Goal: Information Seeking & Learning: Find specific fact

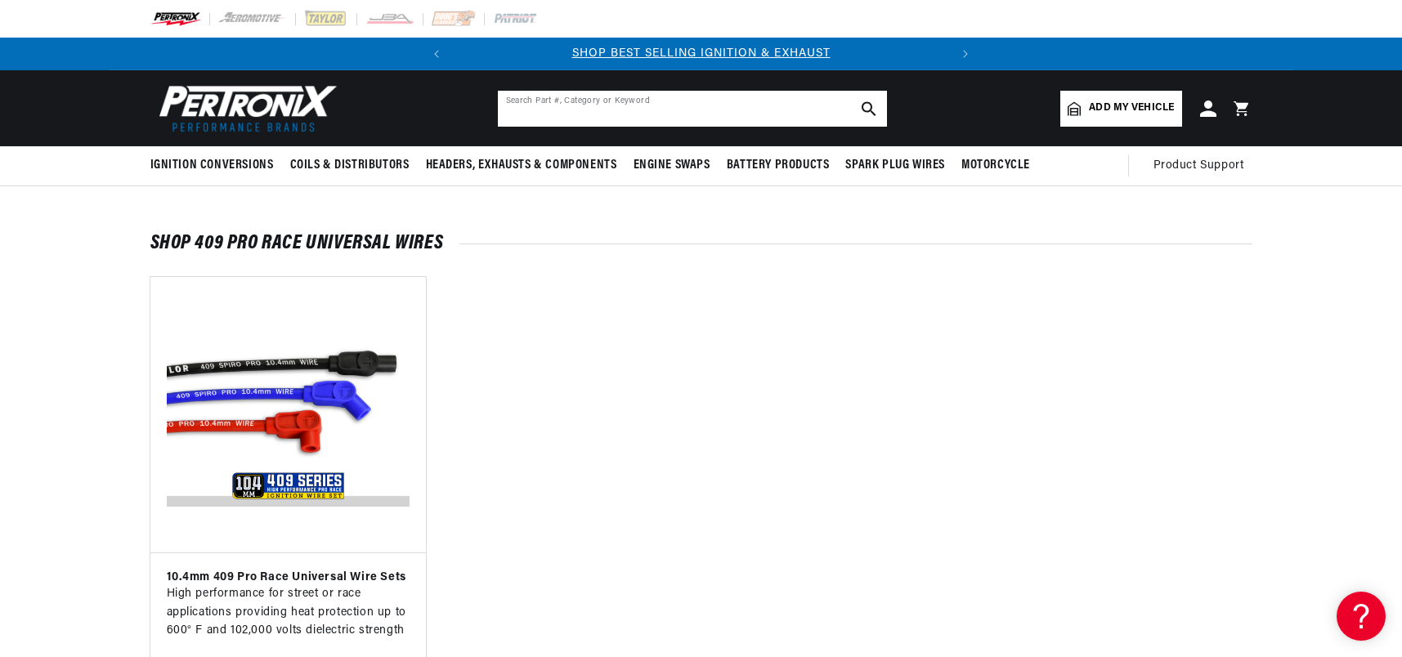
click at [529, 114] on input "text" at bounding box center [692, 109] width 389 height 36
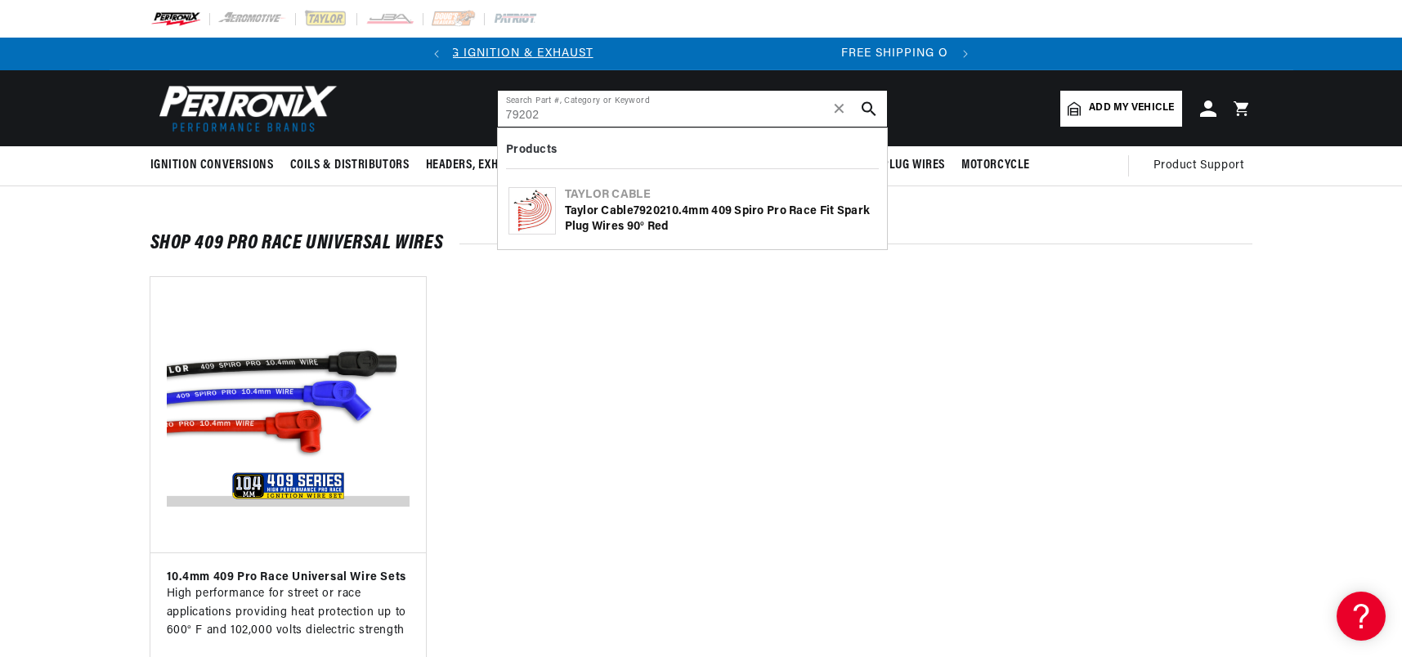
scroll to position [0, 496]
type input "79202"
click at [868, 109] on icon "search button" at bounding box center [869, 108] width 15 height 15
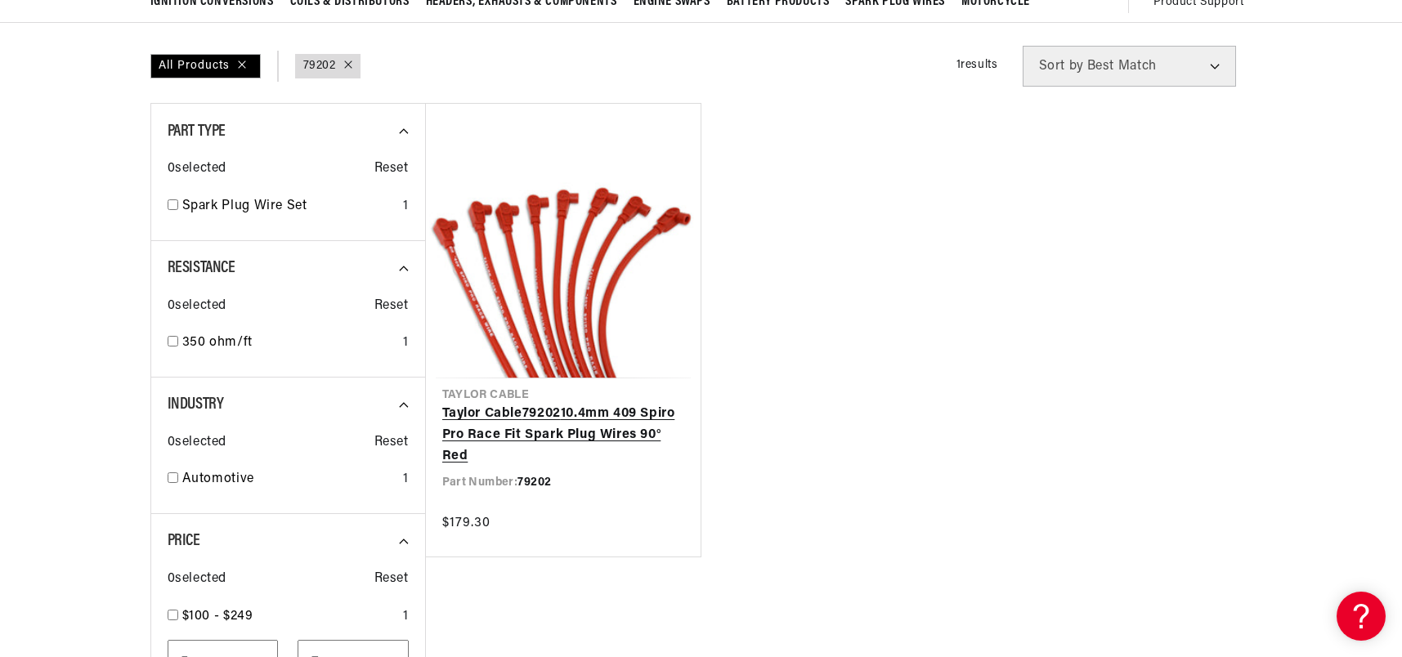
scroll to position [0, 496]
click at [550, 410] on link "Taylor Cable 79202 10.4mm 409 Spiro Pro Race Fit Spark Plug Wires 90° Red" at bounding box center [563, 435] width 242 height 63
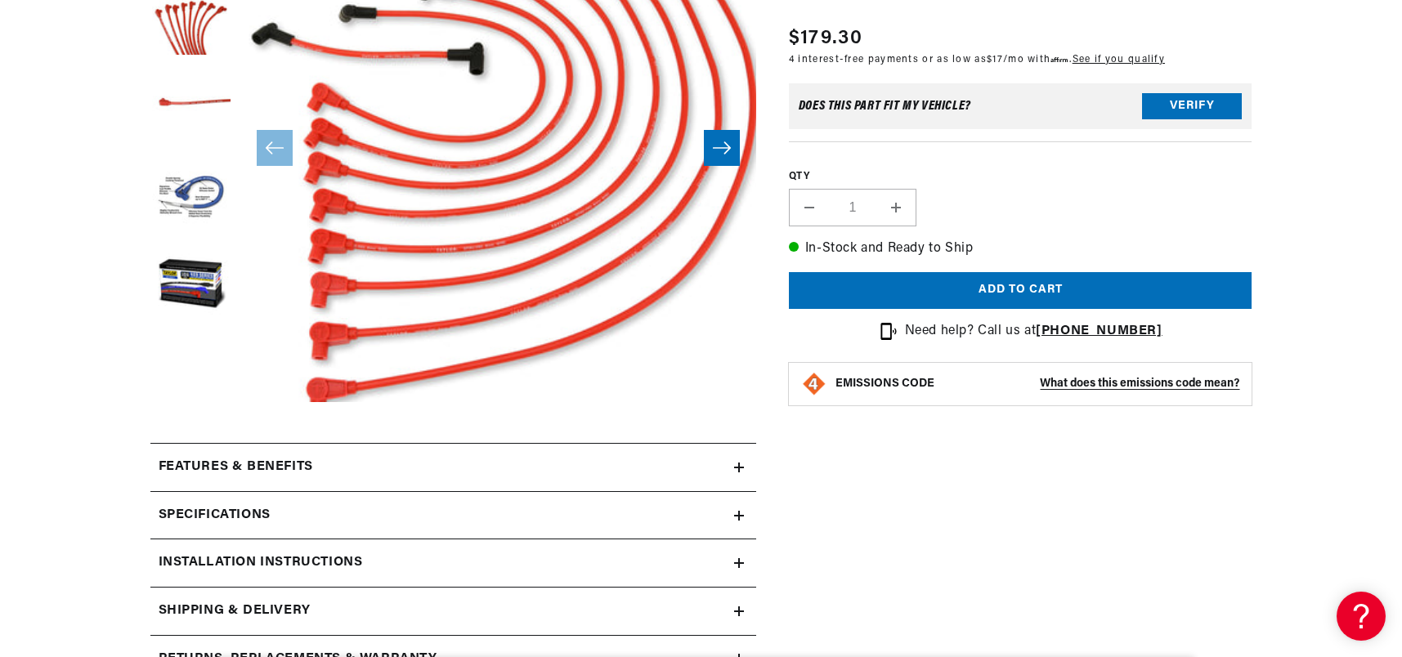
scroll to position [491, 0]
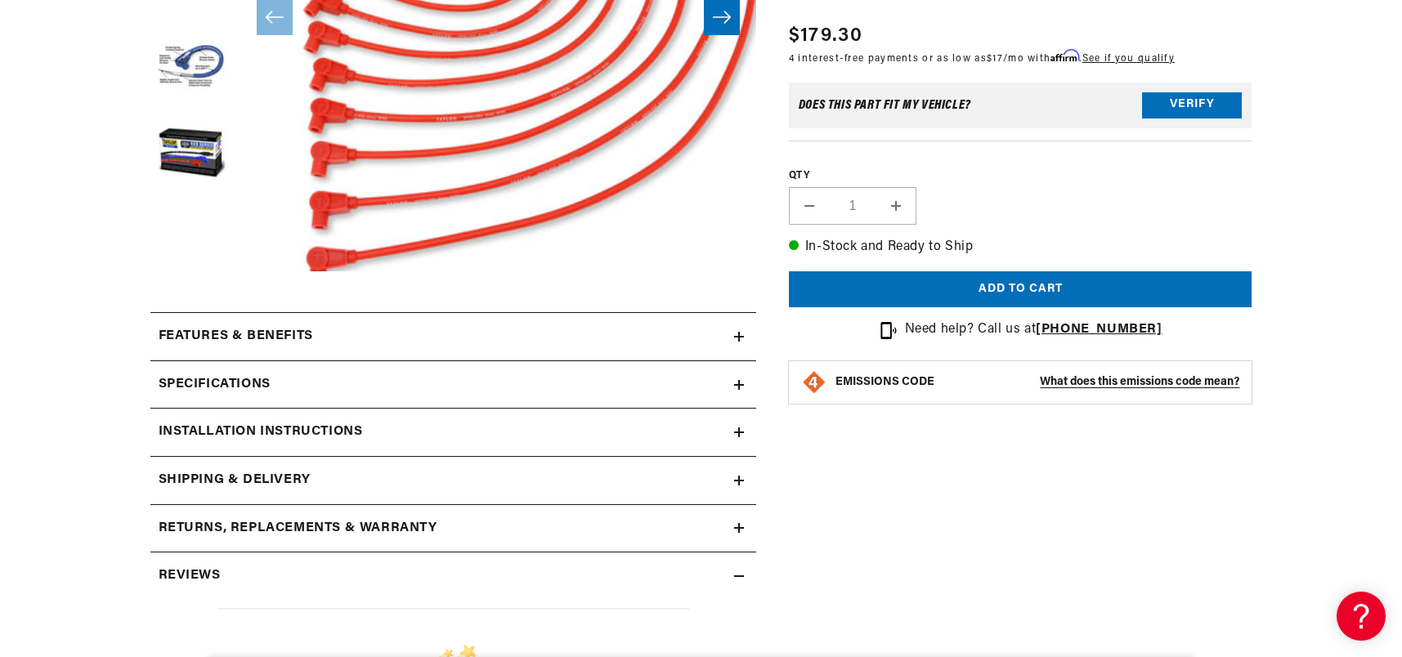
click at [298, 384] on div "Specifications" at bounding box center [442, 384] width 584 height 21
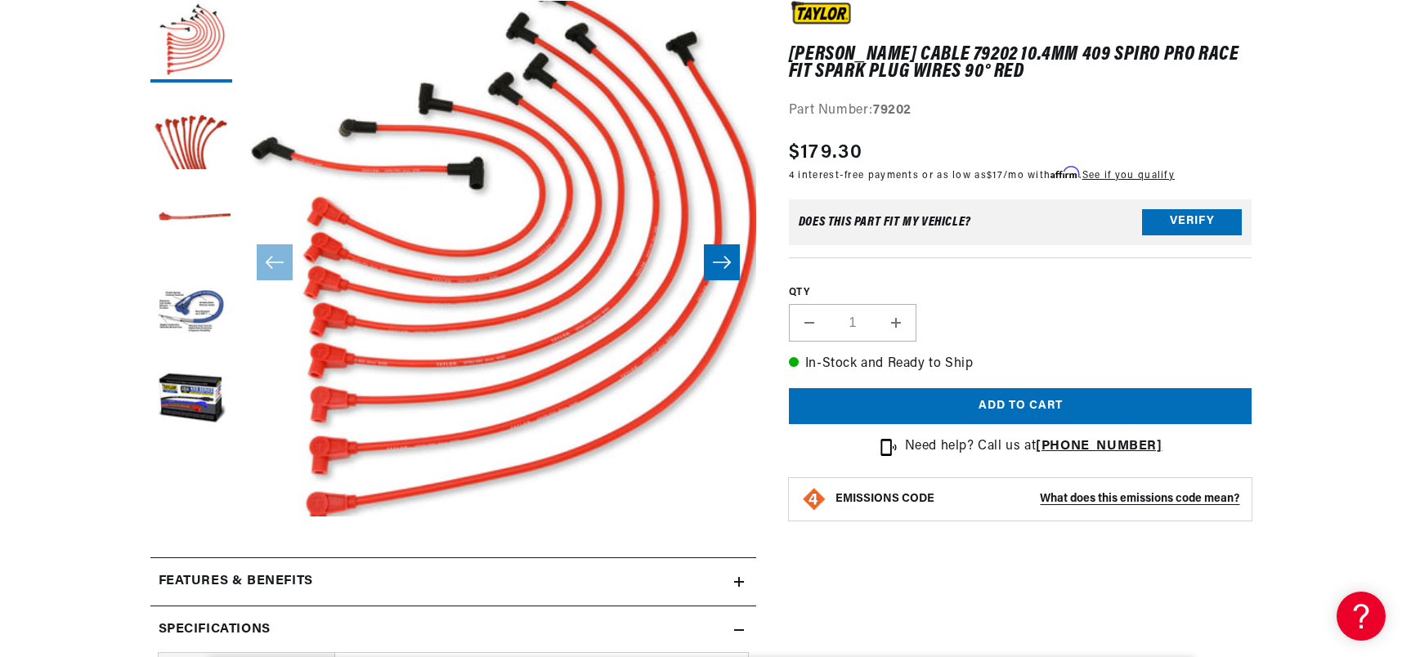
scroll to position [0, 0]
click at [726, 262] on icon "Slide right" at bounding box center [722, 263] width 18 height 12
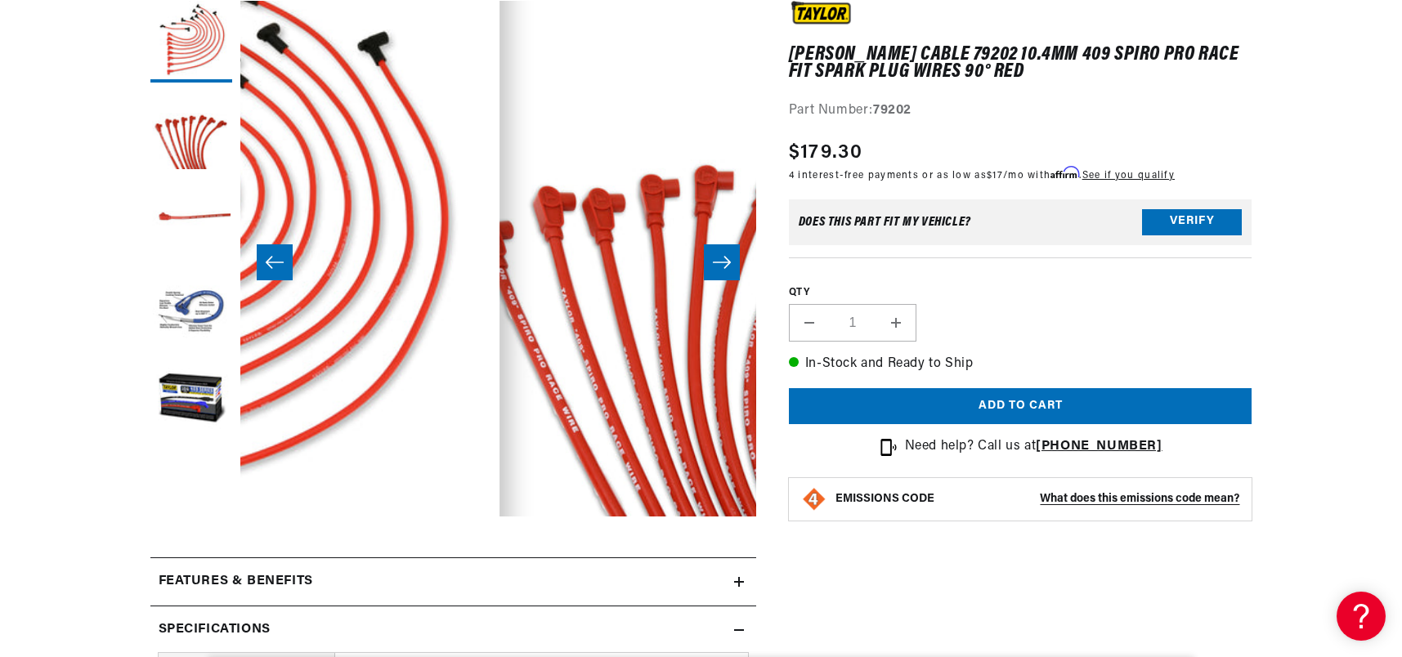
scroll to position [0, 516]
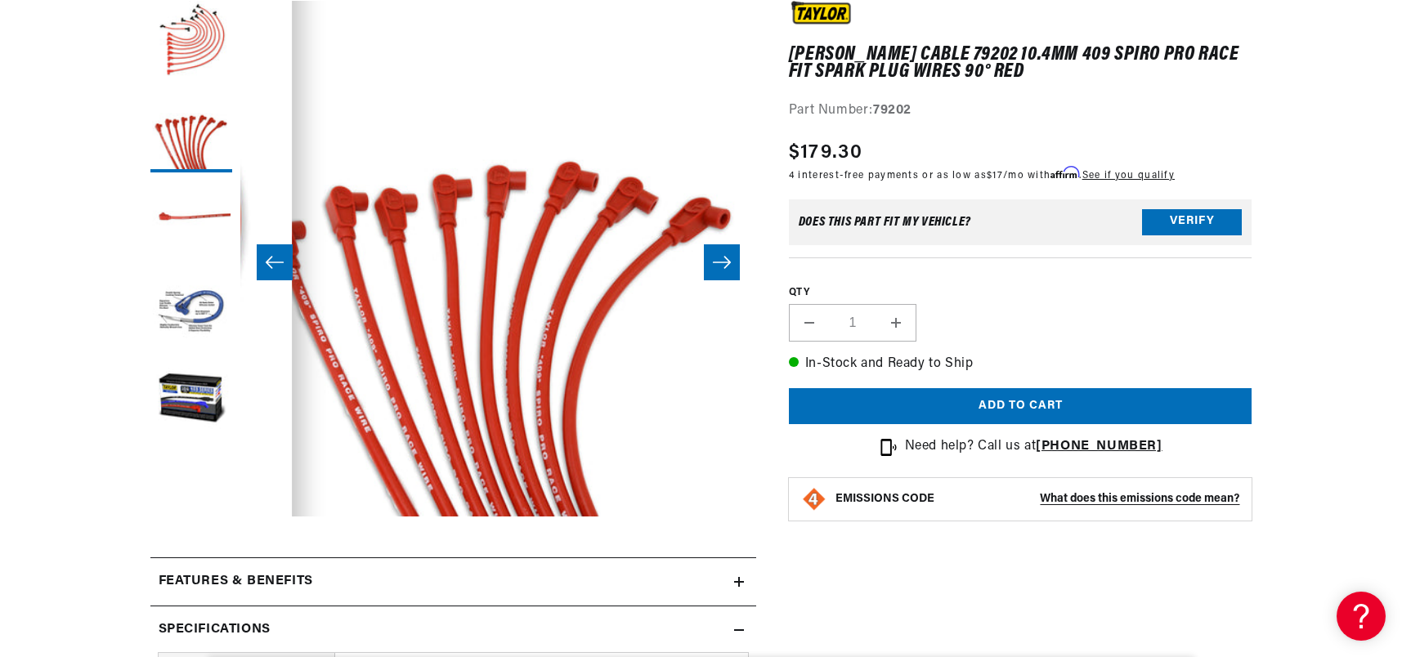
click at [726, 262] on icon "Slide right" at bounding box center [722, 263] width 18 height 12
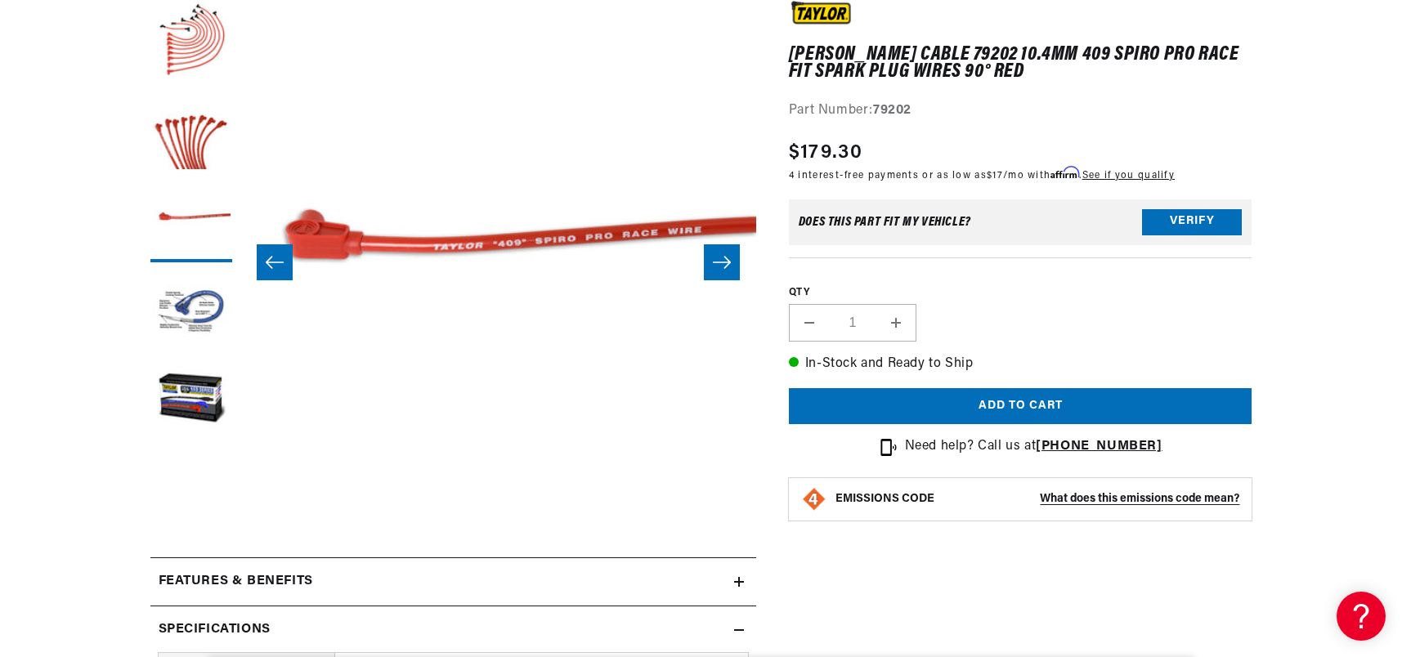
scroll to position [0, 496]
click at [726, 262] on icon "Slide right" at bounding box center [722, 263] width 18 height 12
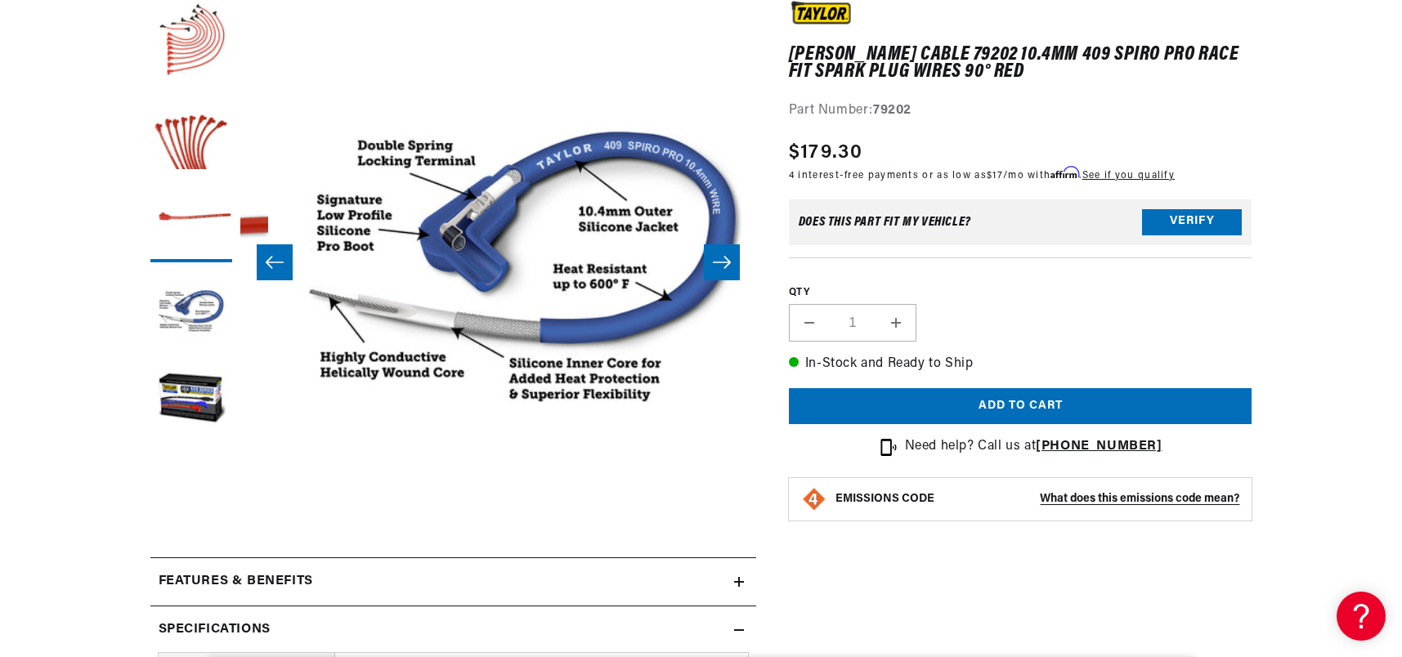
scroll to position [0, 1549]
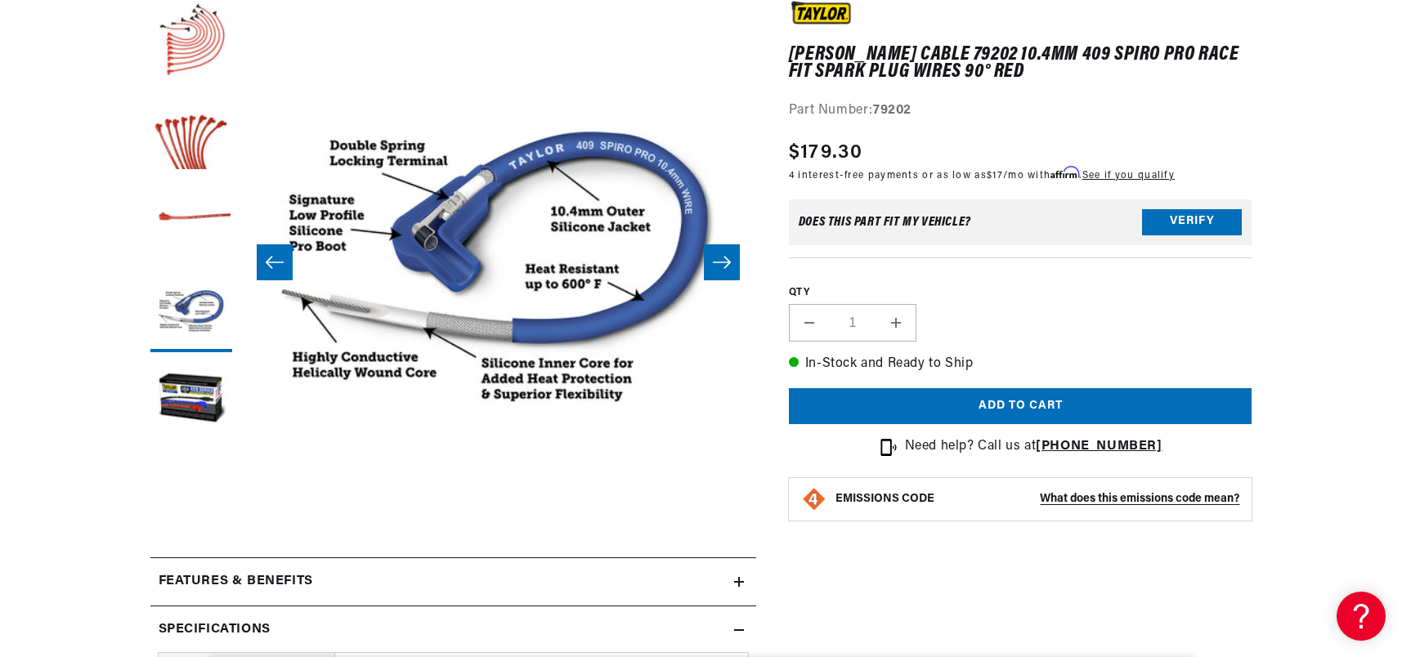
click at [721, 275] on button "Slide right" at bounding box center [722, 262] width 36 height 36
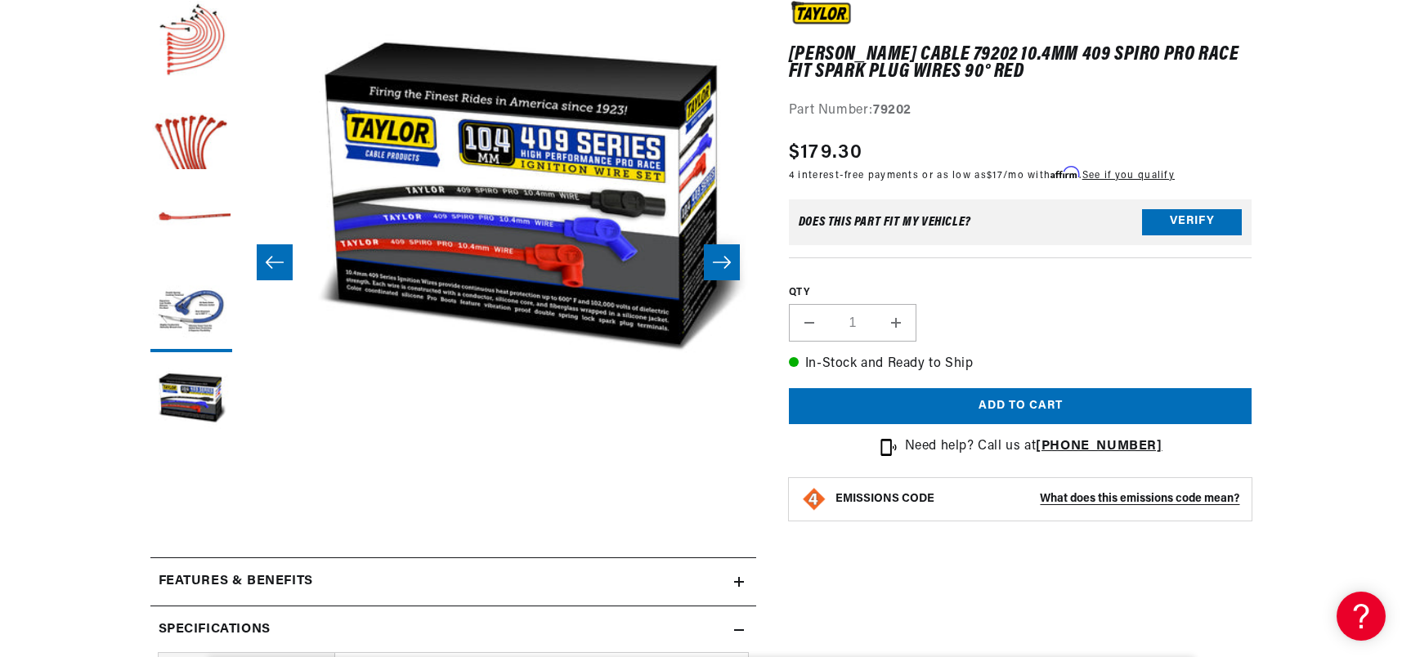
scroll to position [0, 2065]
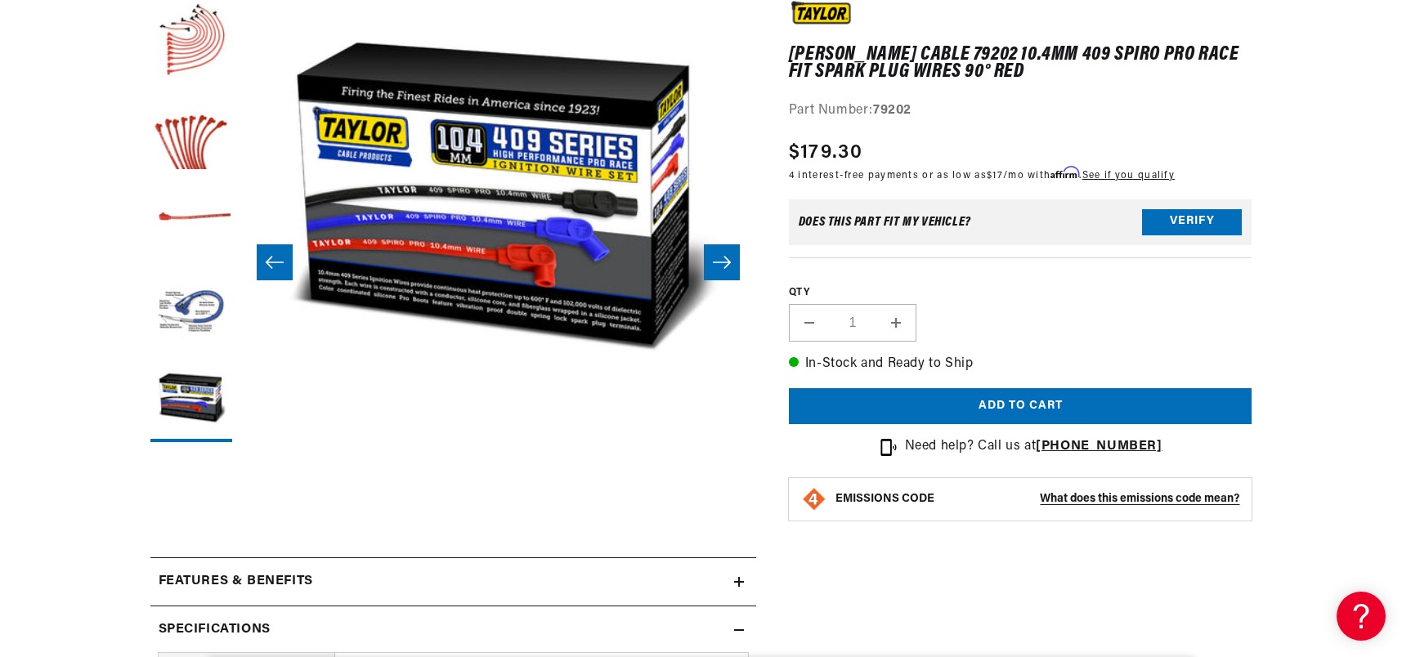
click at [721, 275] on button "Slide right" at bounding box center [722, 262] width 36 height 36
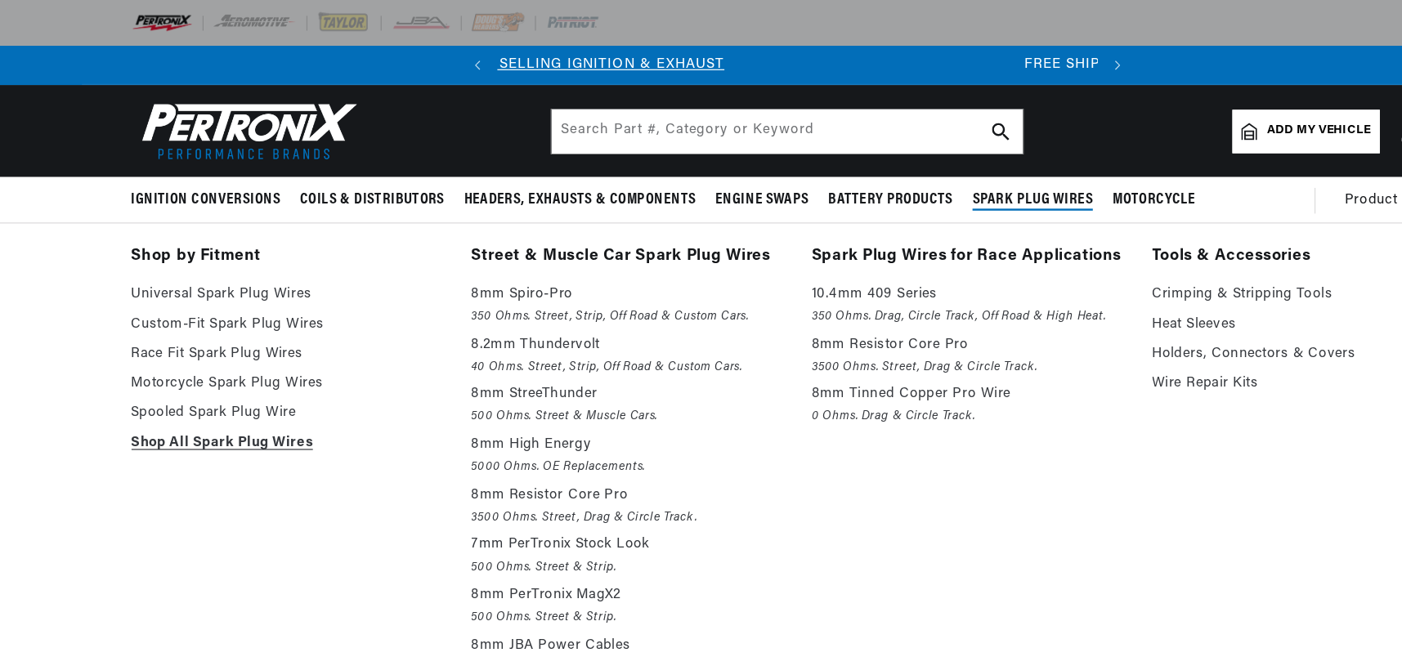
scroll to position [0, 21]
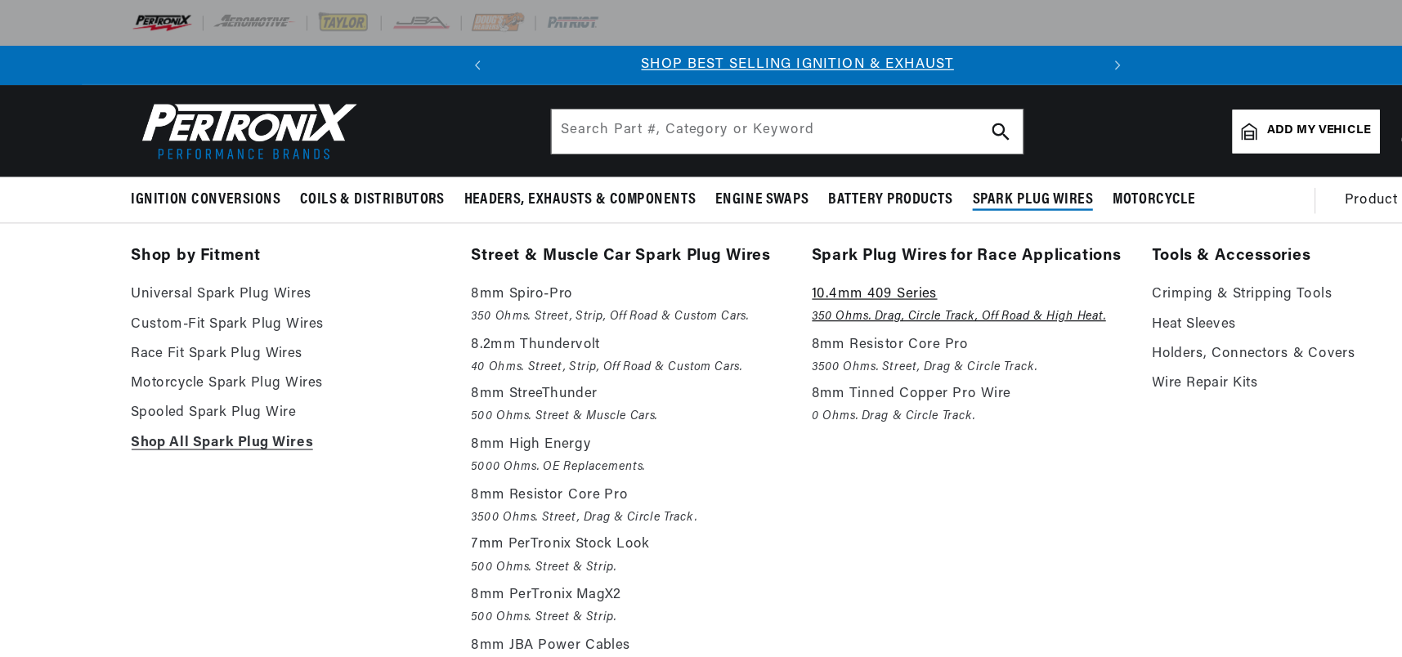
click at [825, 255] on em "350 Ohms. Drag, Circle Track, Off Road & High Heat." at bounding box center [842, 261] width 258 height 17
click at [761, 242] on p "10.4mm 409 Series" at bounding box center [842, 244] width 258 height 20
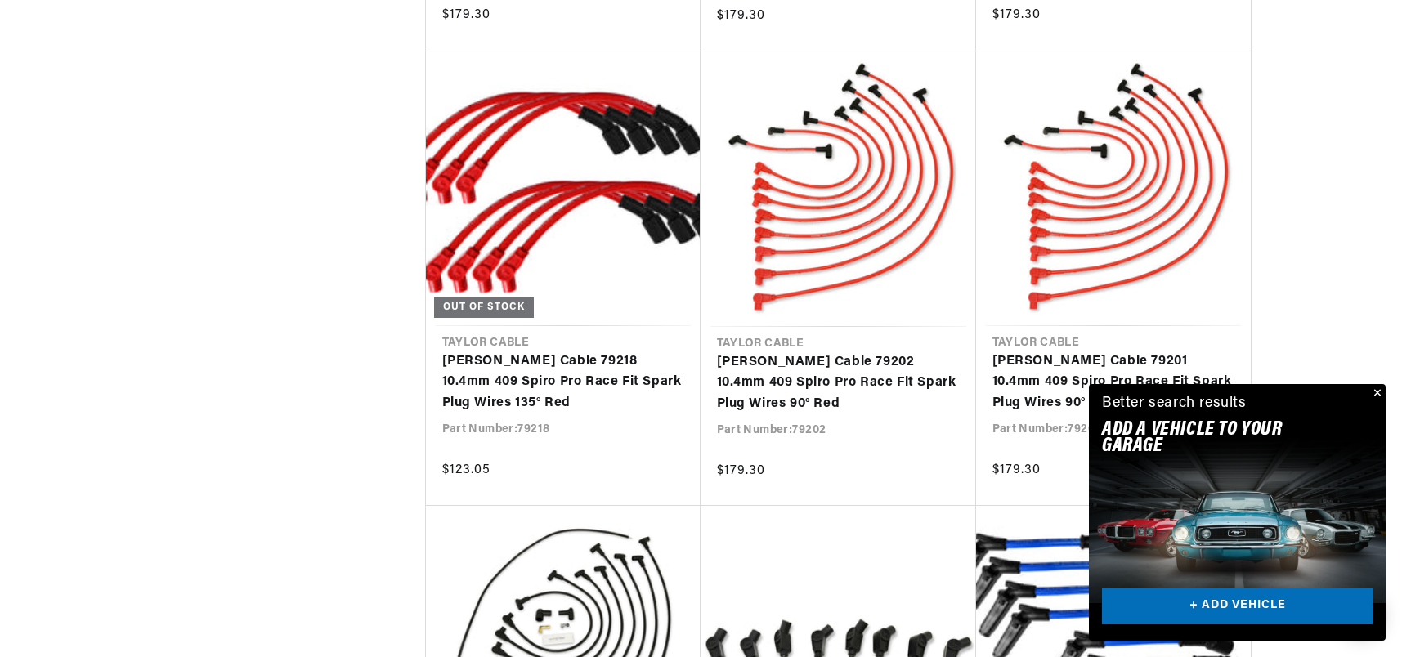
scroll to position [0, 496]
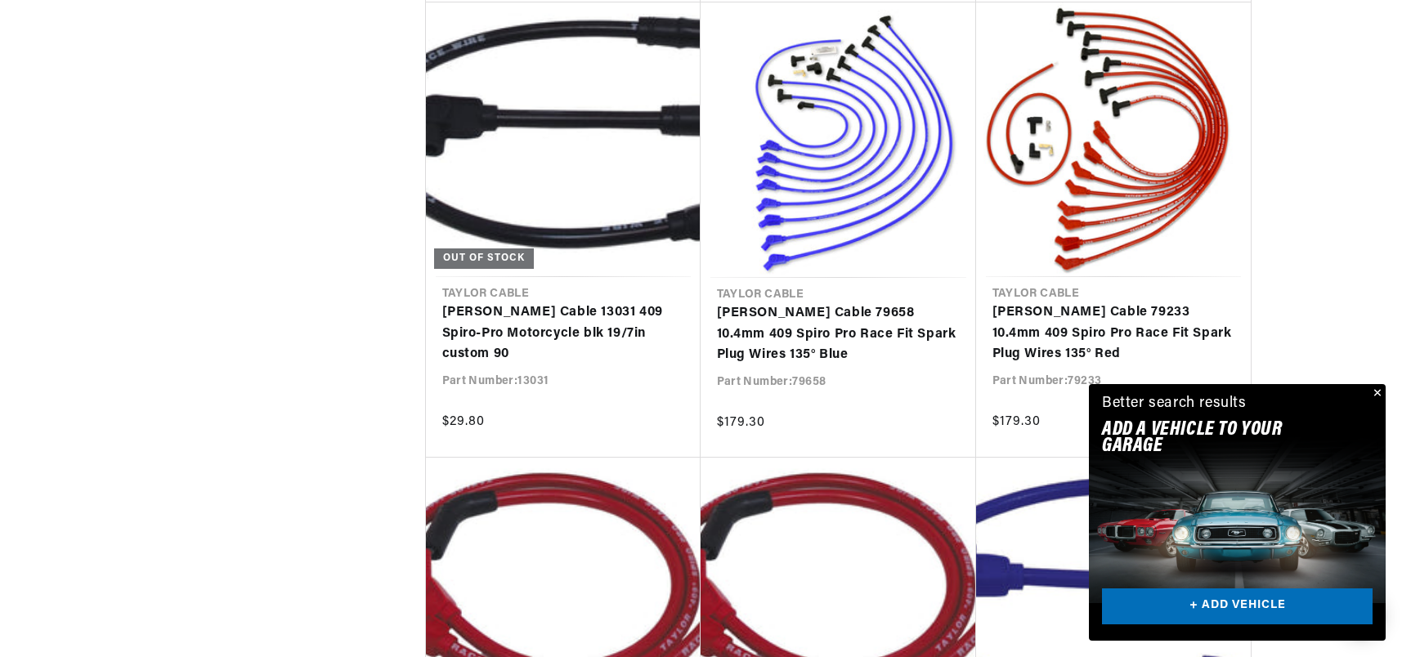
click at [1379, 394] on button "Close" at bounding box center [1376, 394] width 20 height 20
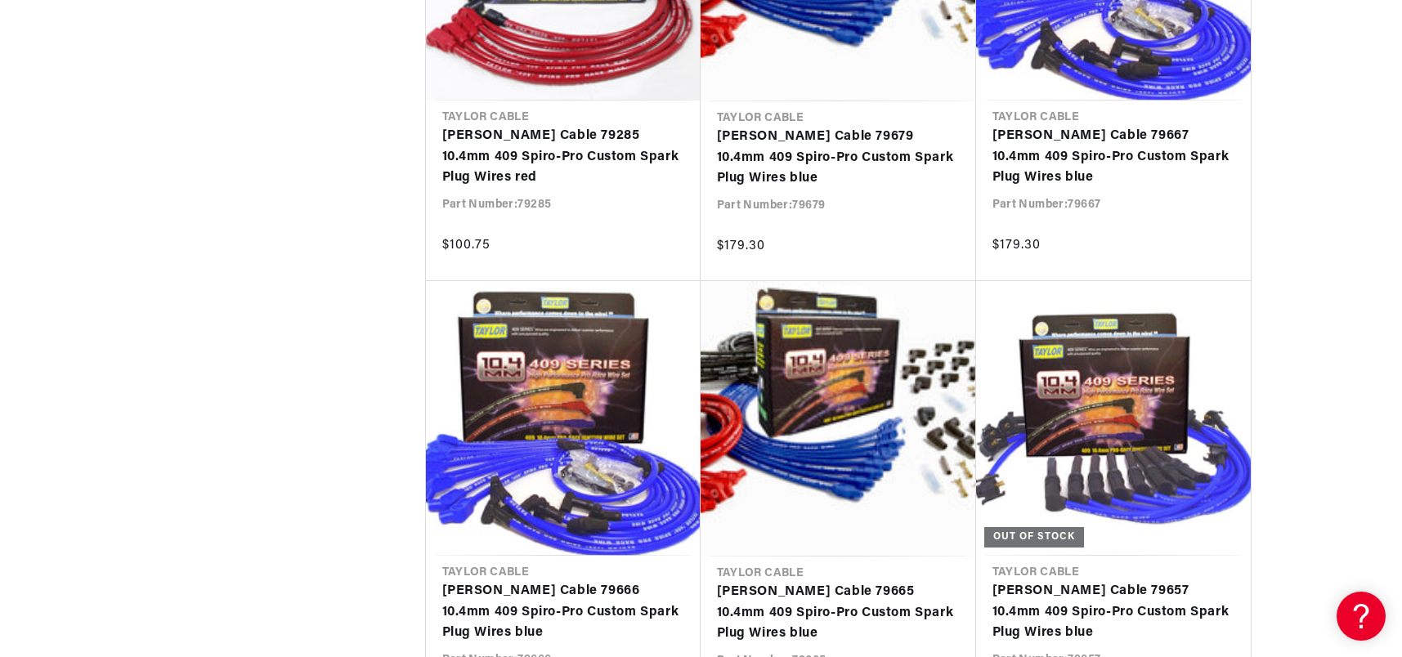
scroll to position [0, 496]
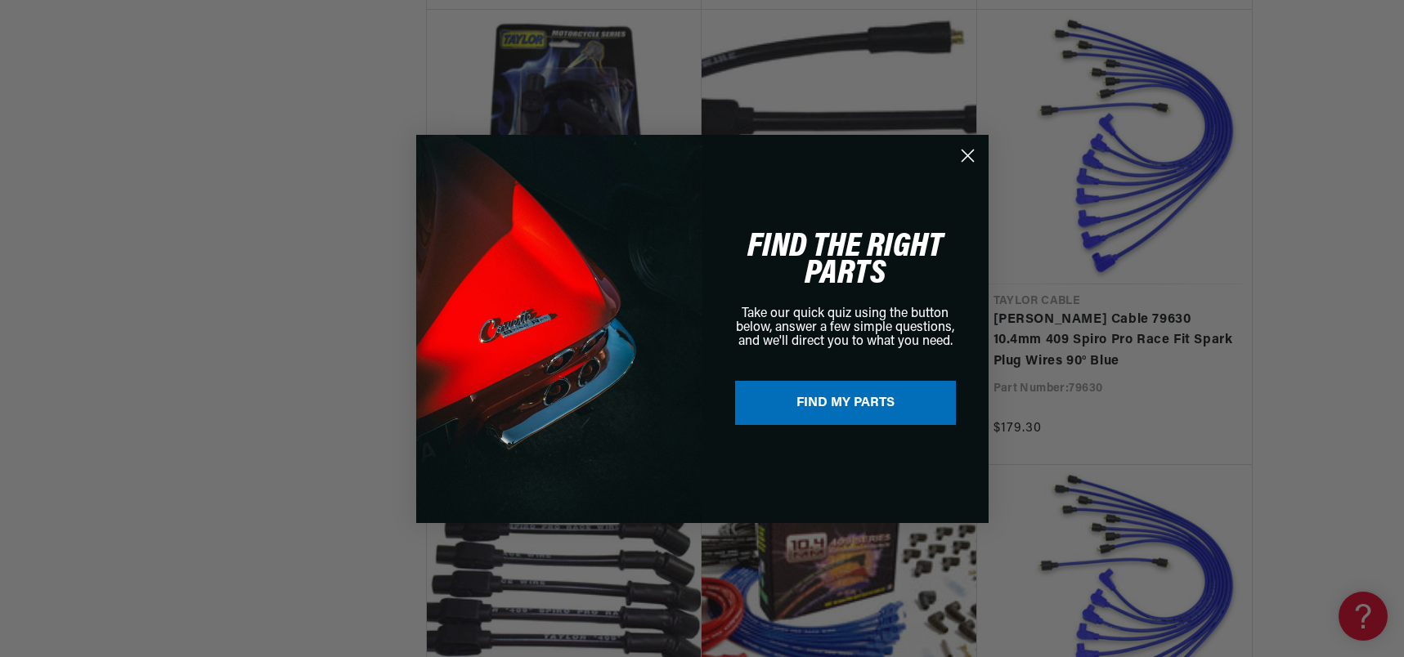
scroll to position [0, 496]
click at [845, 421] on button "FIND MY PARTS" at bounding box center [845, 403] width 221 height 44
click at [959, 149] on circle "Close dialog" at bounding box center [966, 154] width 27 height 27
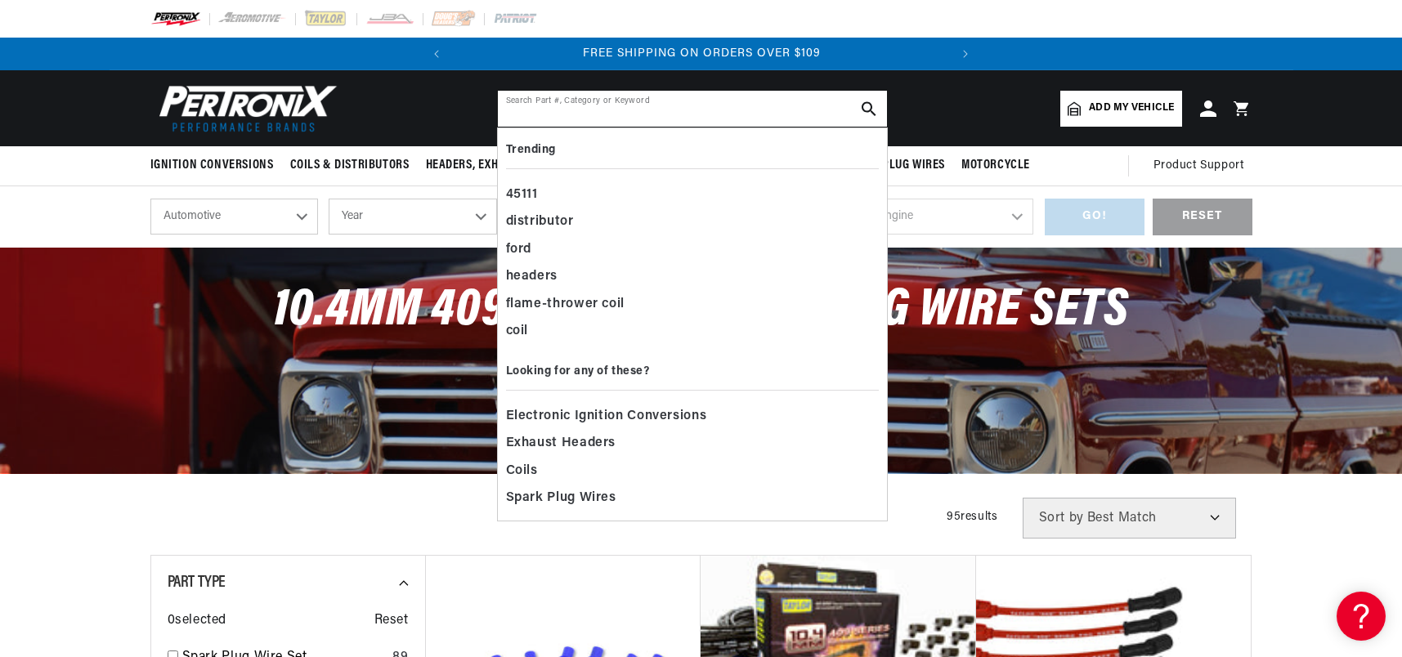
click at [504, 111] on input "text" at bounding box center [692, 109] width 389 height 36
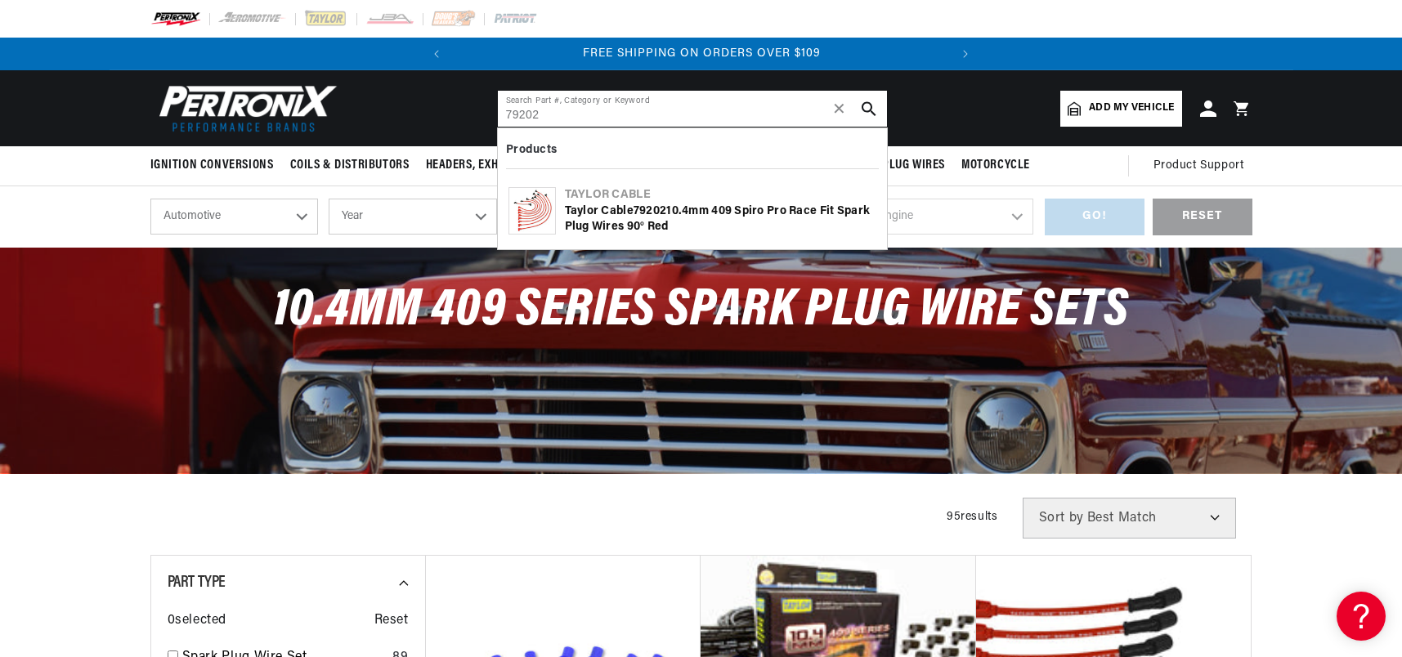
type input "79202"
click at [662, 218] on div "Taylor Cable 79202 10.4mm 409 Spiro Pro Race Fit Spark Plug Wires 90° Red" at bounding box center [721, 220] width 312 height 32
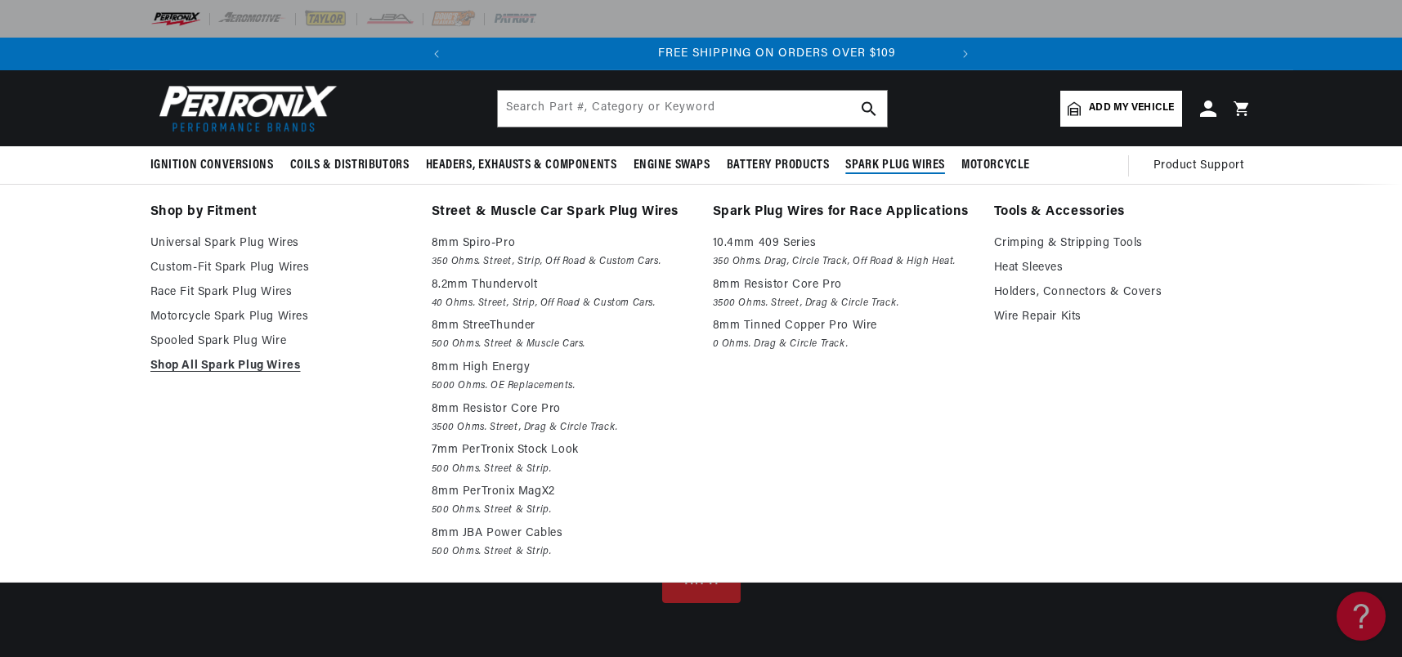
scroll to position [0, 496]
click at [251, 295] on link "Race Fit Spark Plug Wires" at bounding box center [279, 293] width 258 height 20
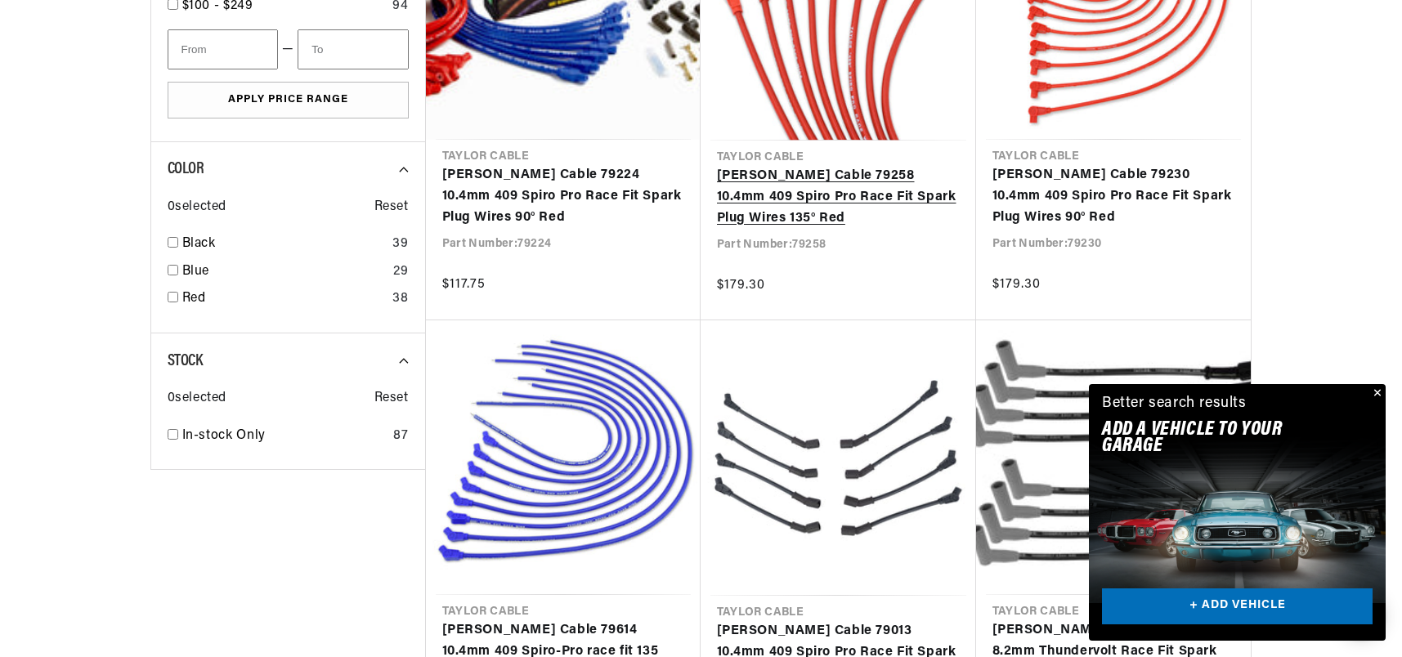
scroll to position [1390, 0]
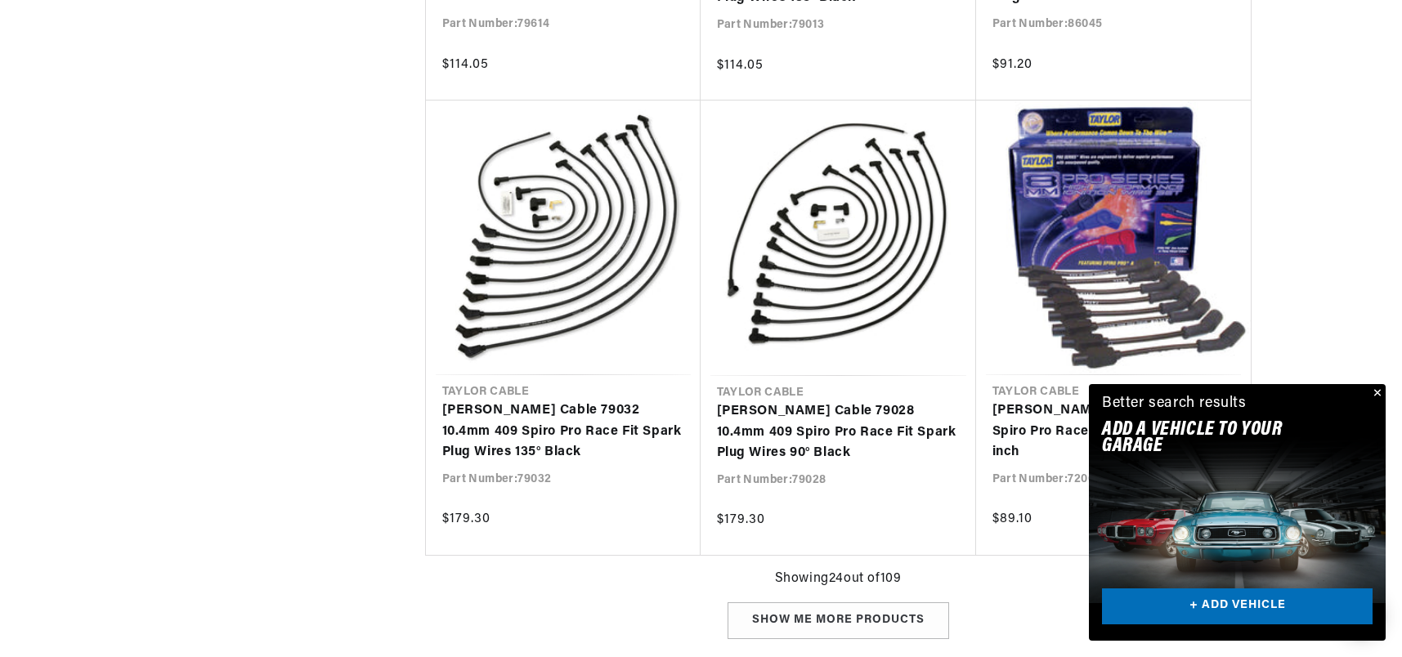
scroll to position [1881, 0]
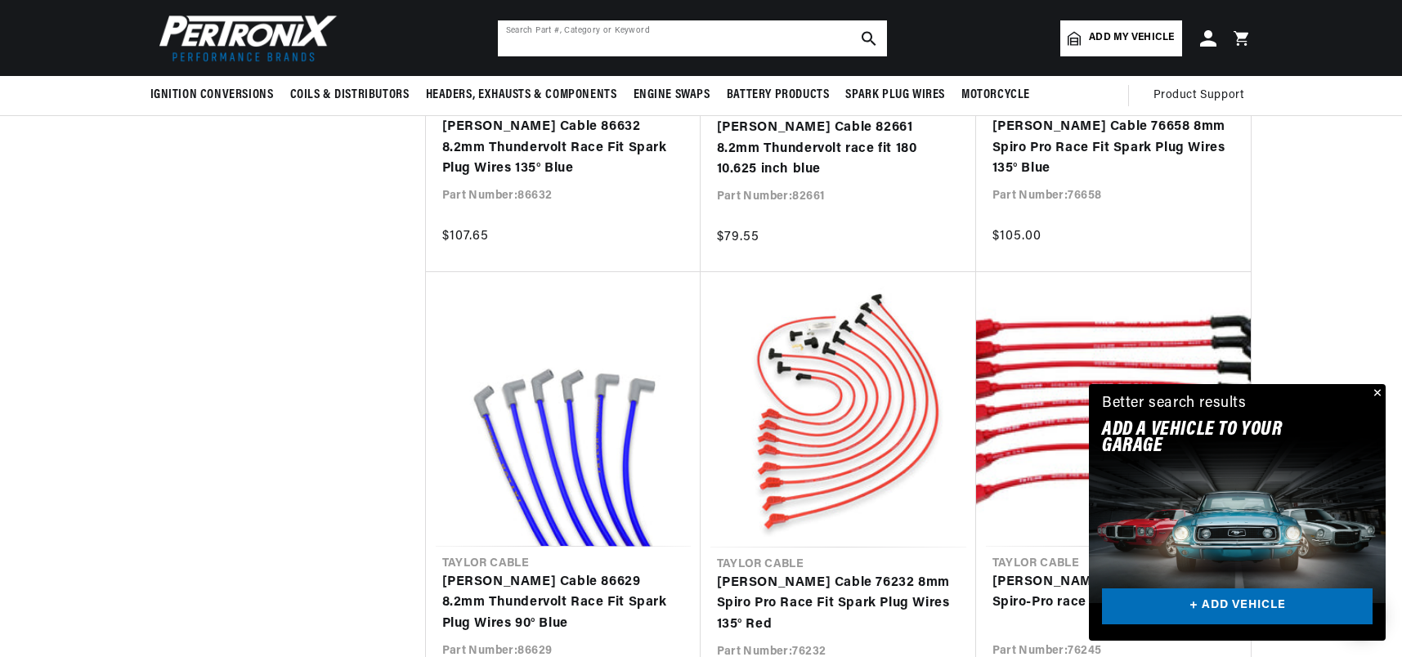
click at [512, 41] on input "text" at bounding box center [692, 38] width 389 height 36
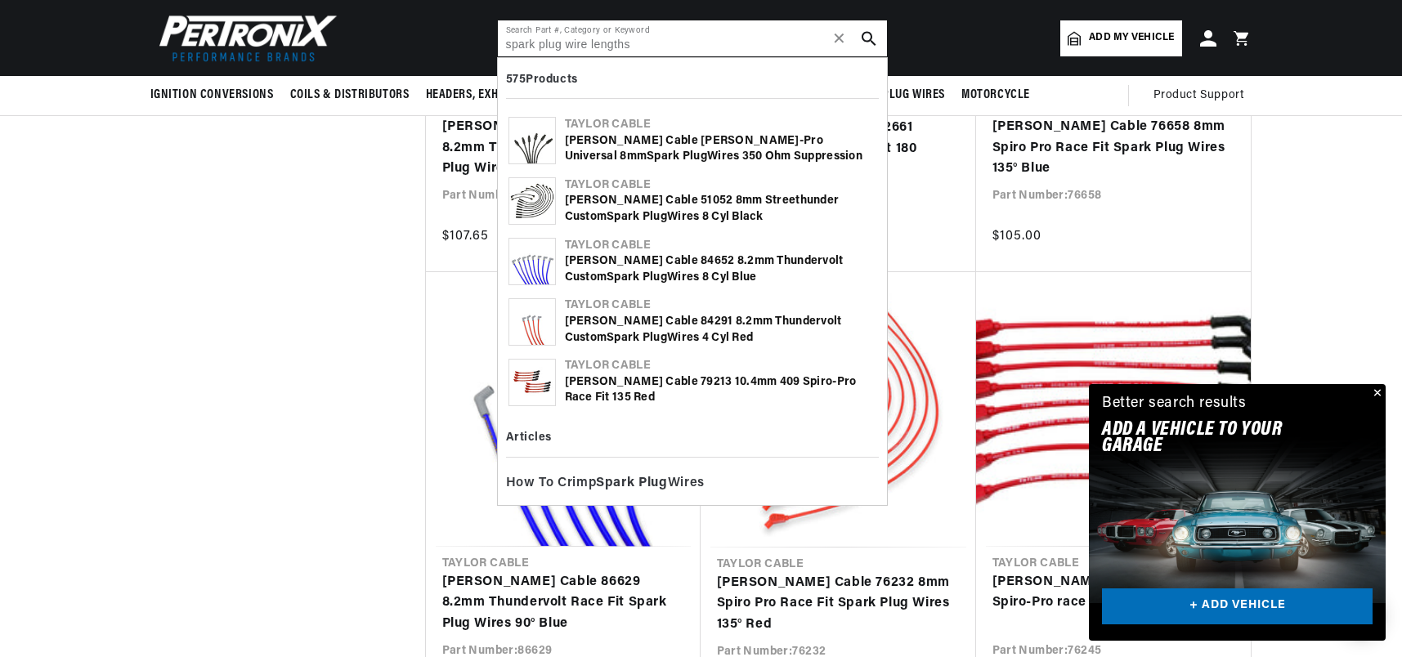
type input "spark plug wire lengths"
click at [868, 40] on use "search button" at bounding box center [869, 38] width 14 height 14
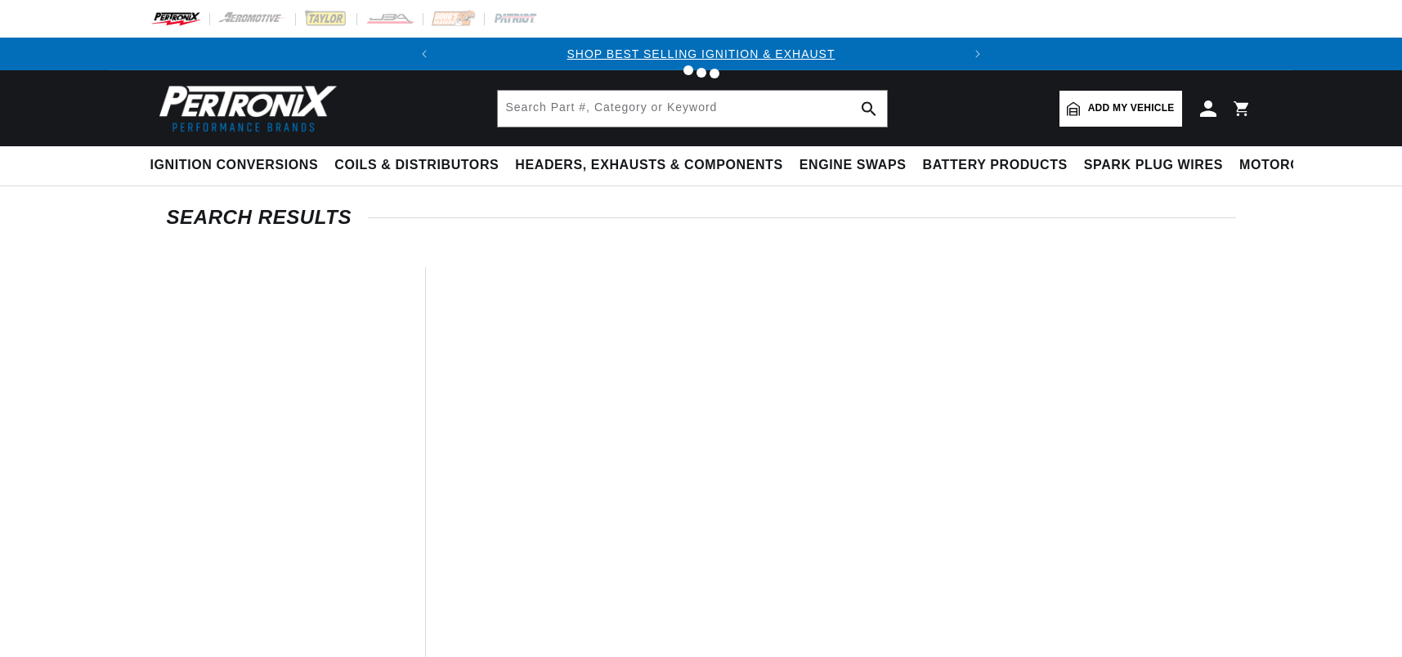
type input "spark plug wire lengths"
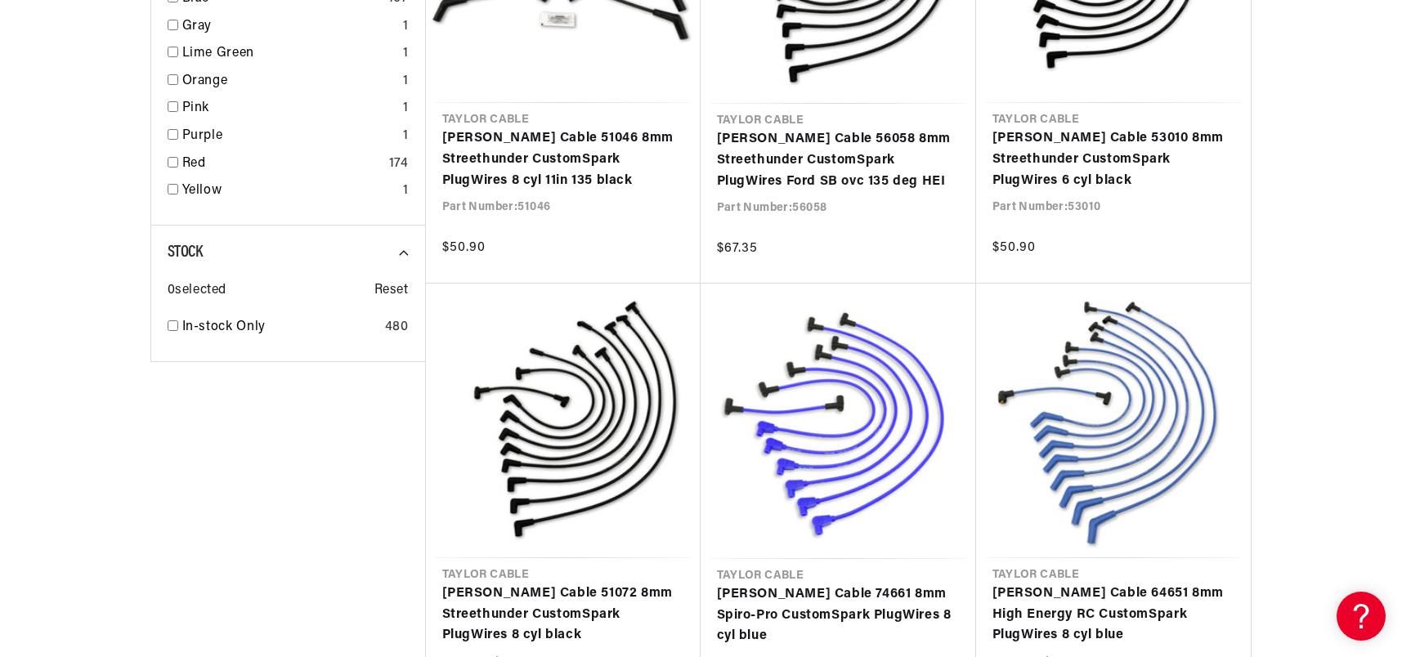
scroll to position [0, 271]
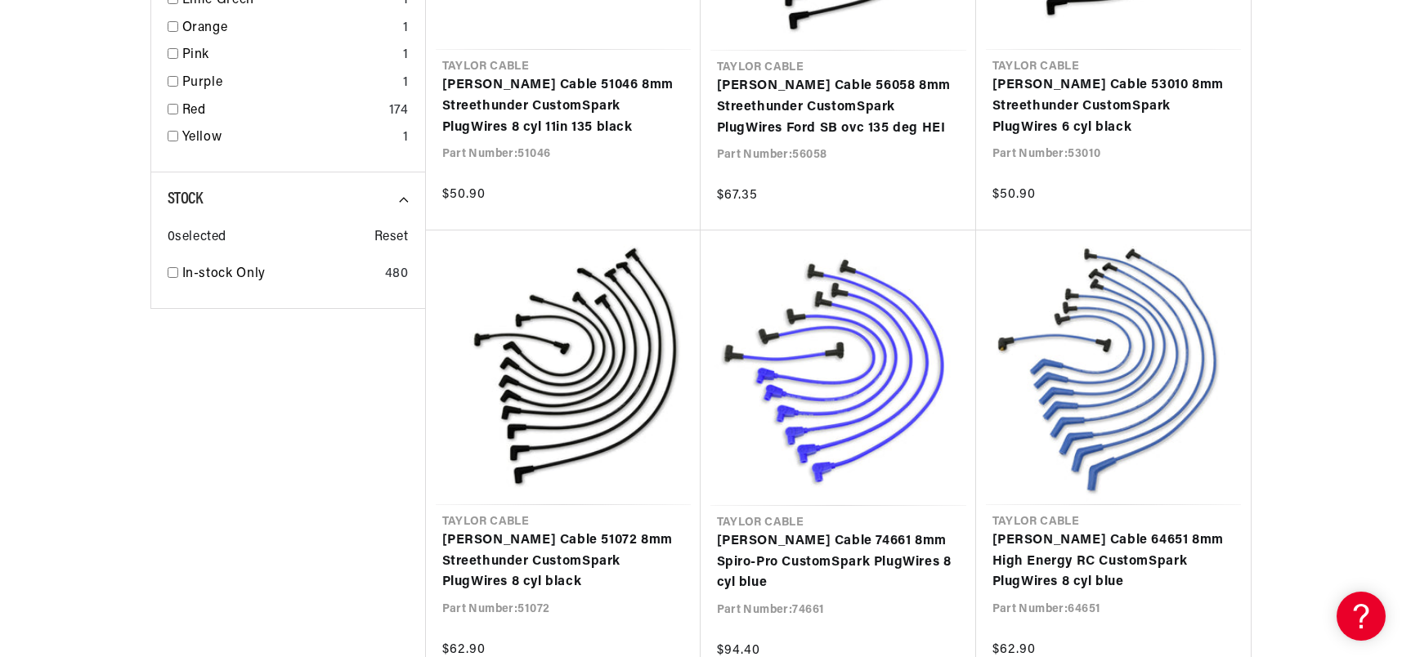
scroll to position [0, 496]
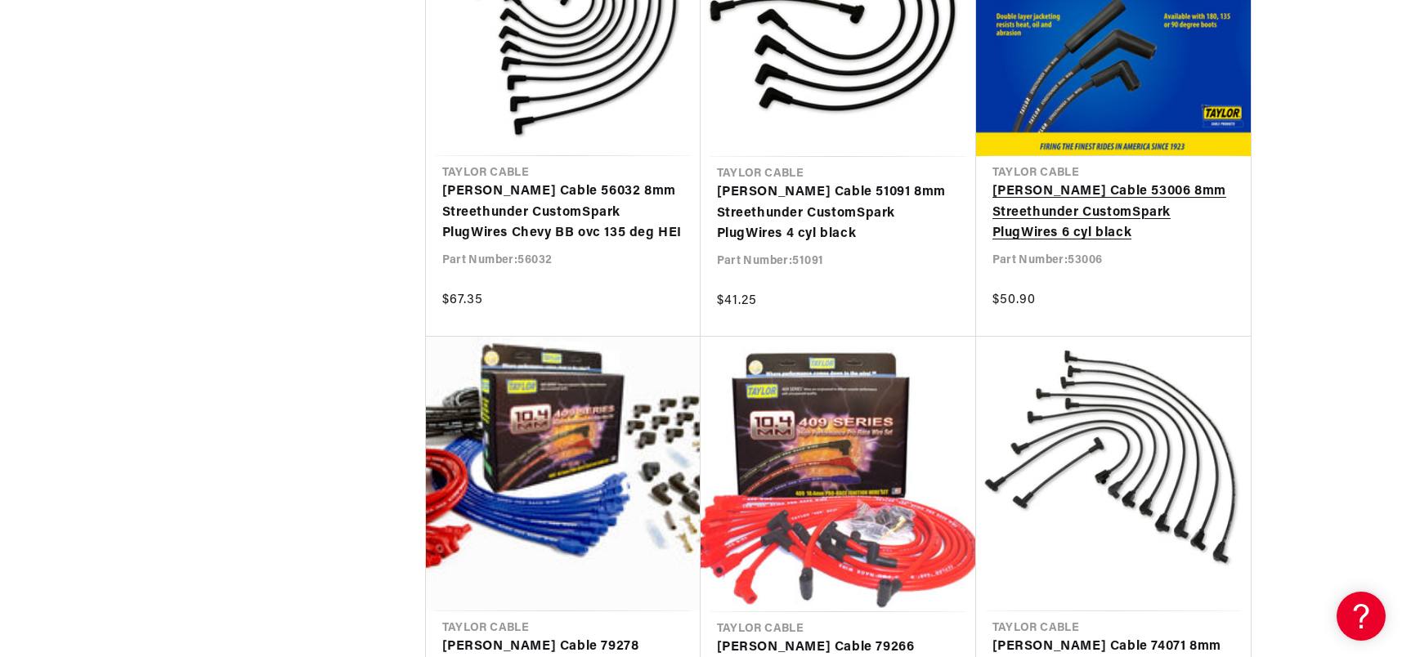
scroll to position [10466, 0]
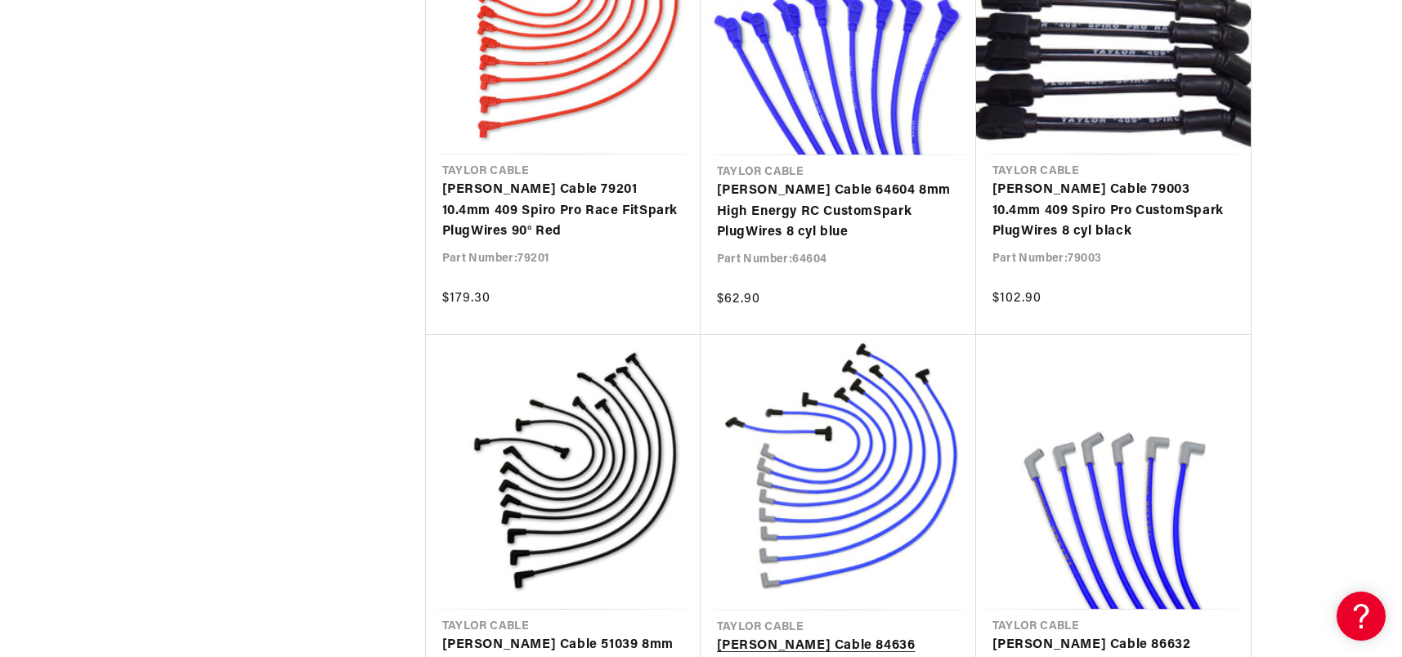
scroll to position [0, 21]
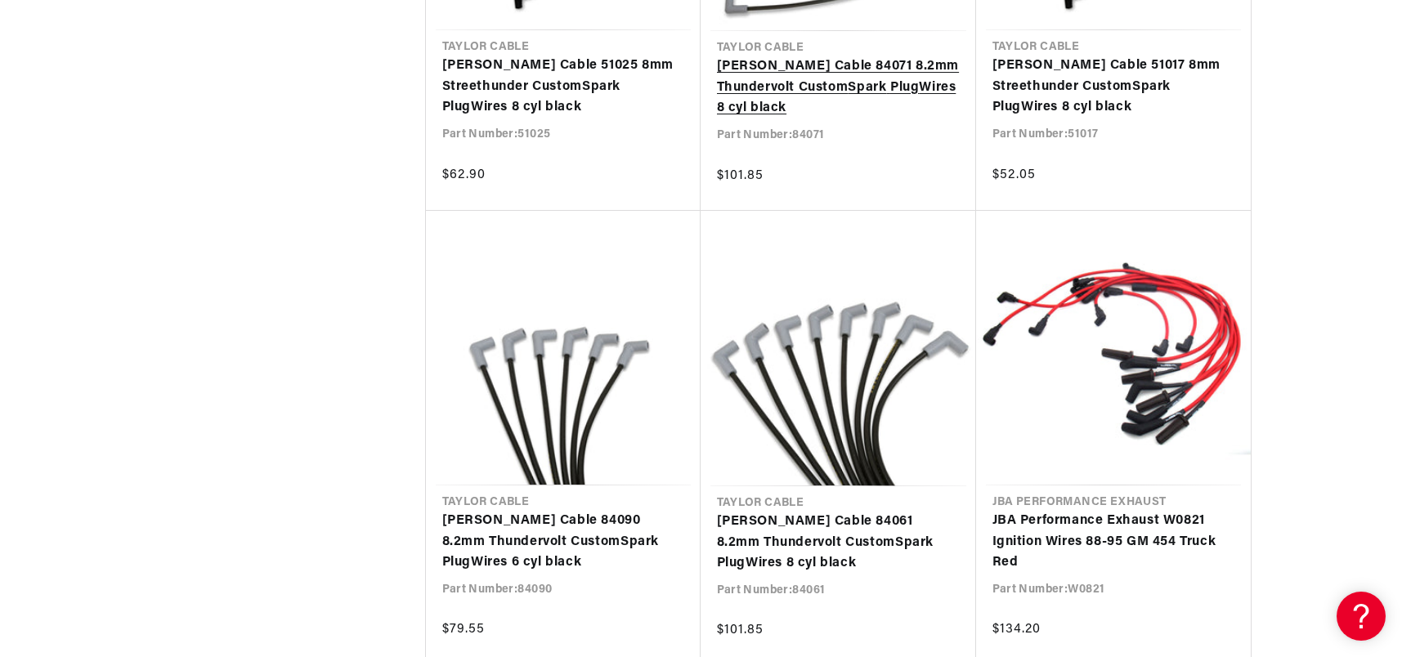
scroll to position [14227, 0]
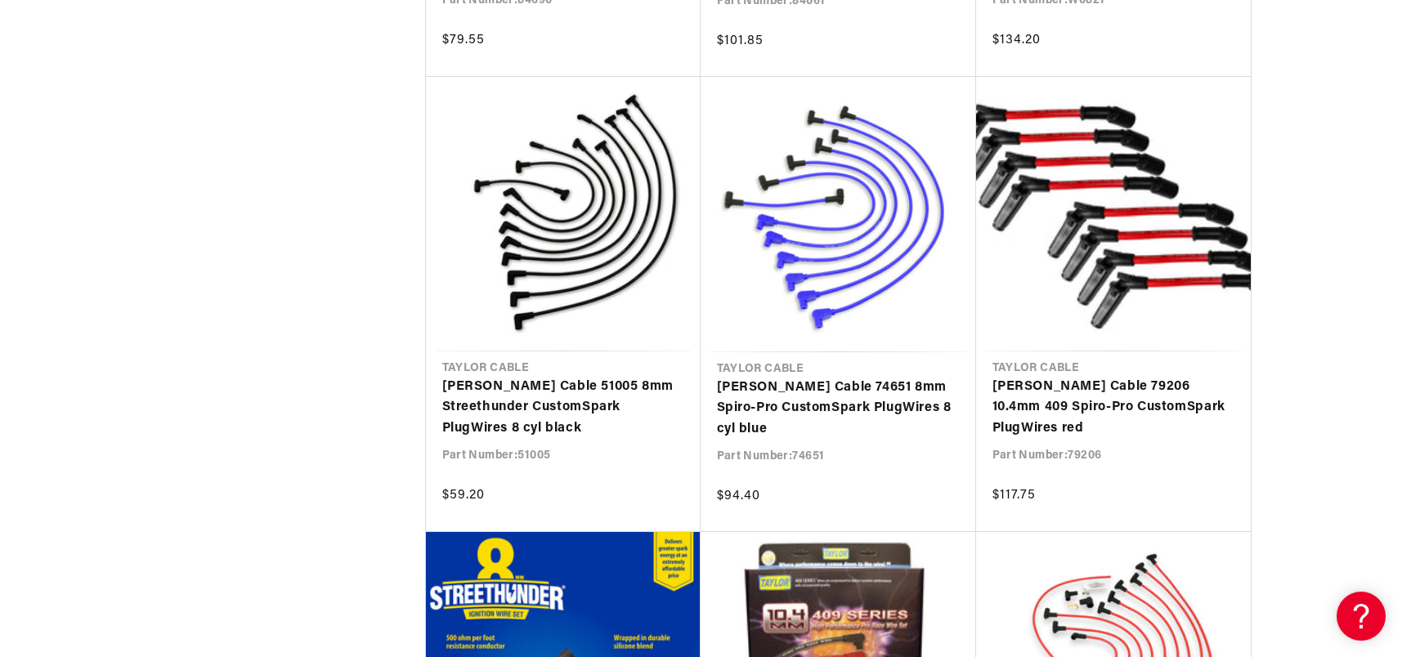
scroll to position [0, 496]
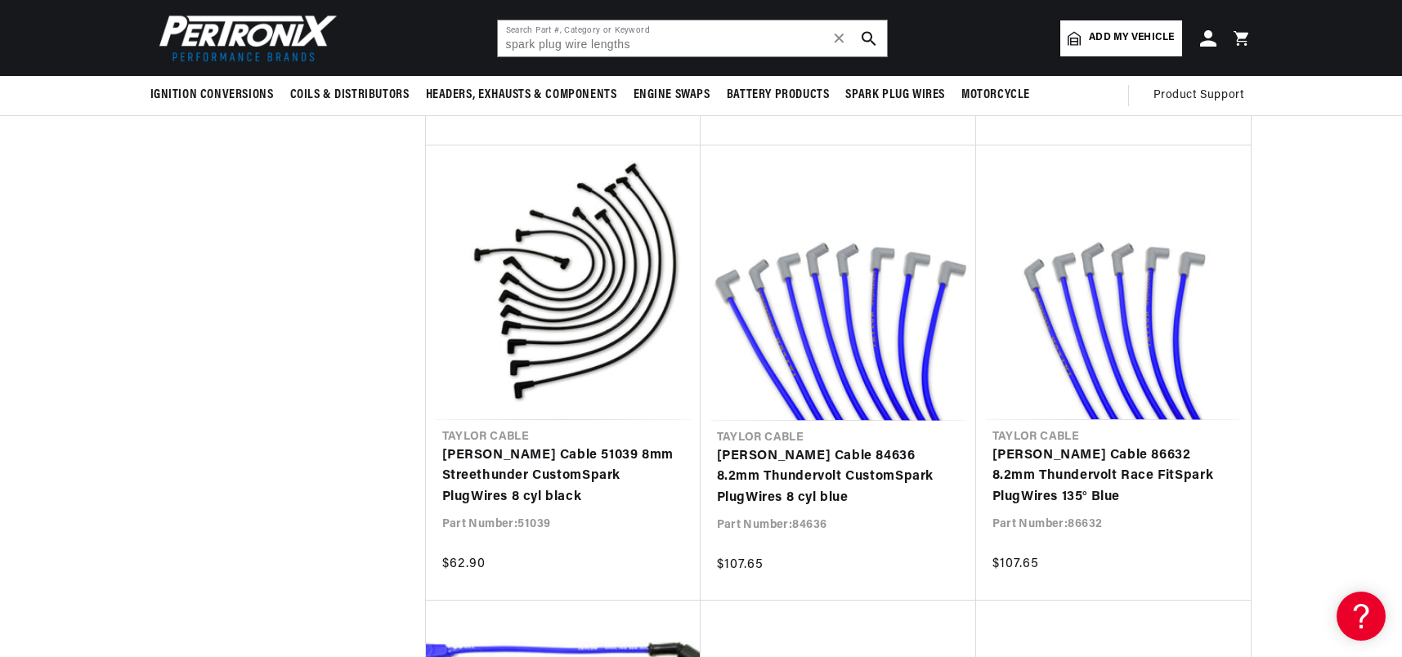
scroll to position [0, 496]
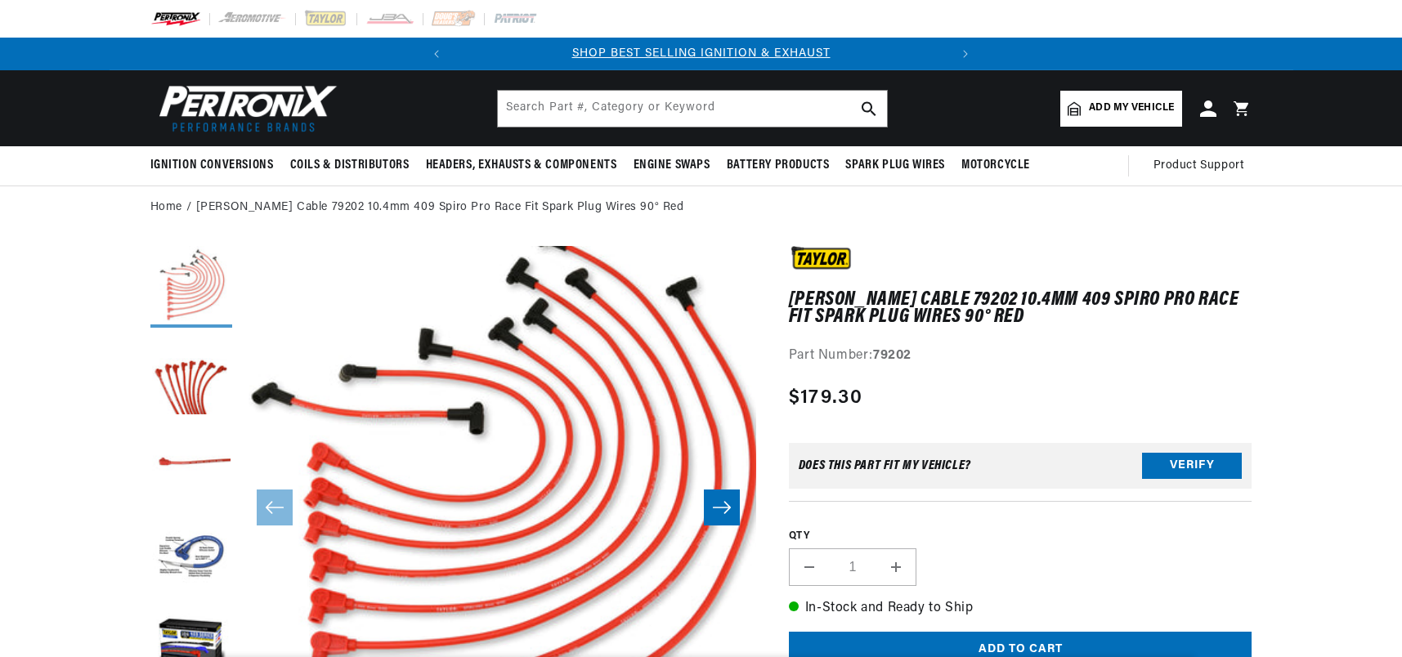
click at [187, 276] on button "Load image 1 in gallery view" at bounding box center [191, 287] width 82 height 82
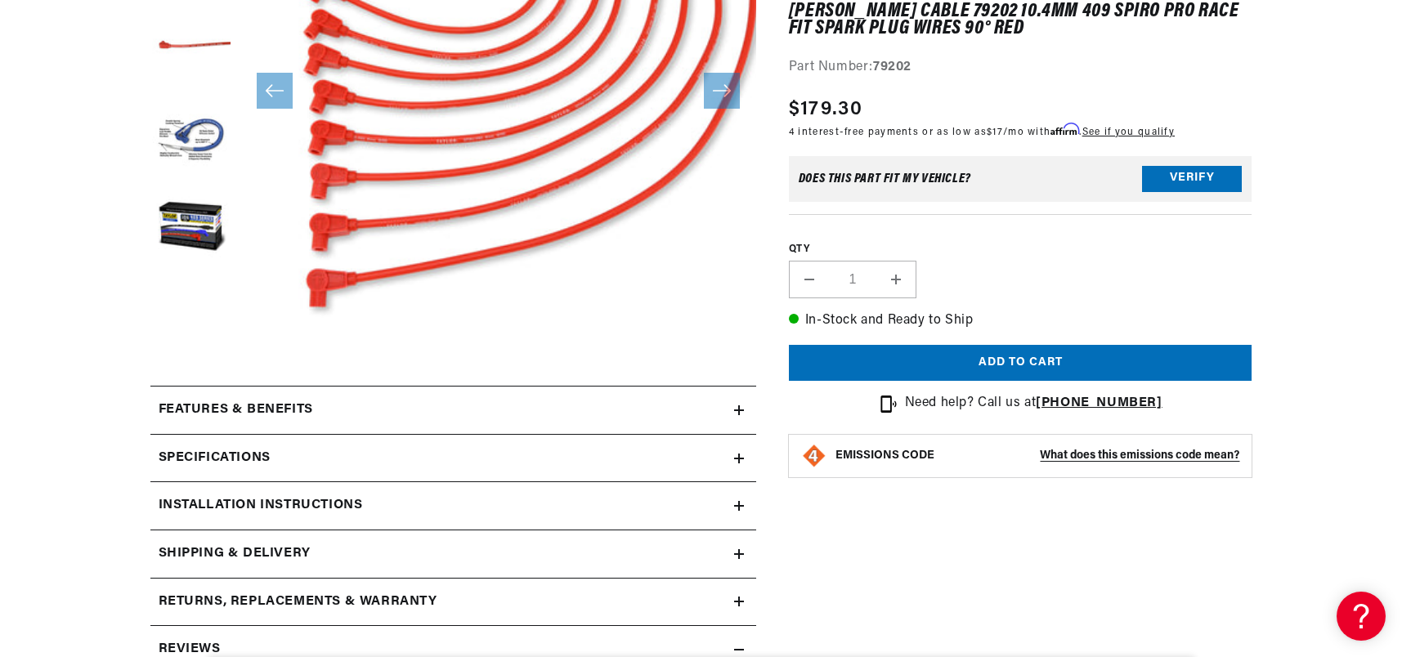
scroll to position [491, 0]
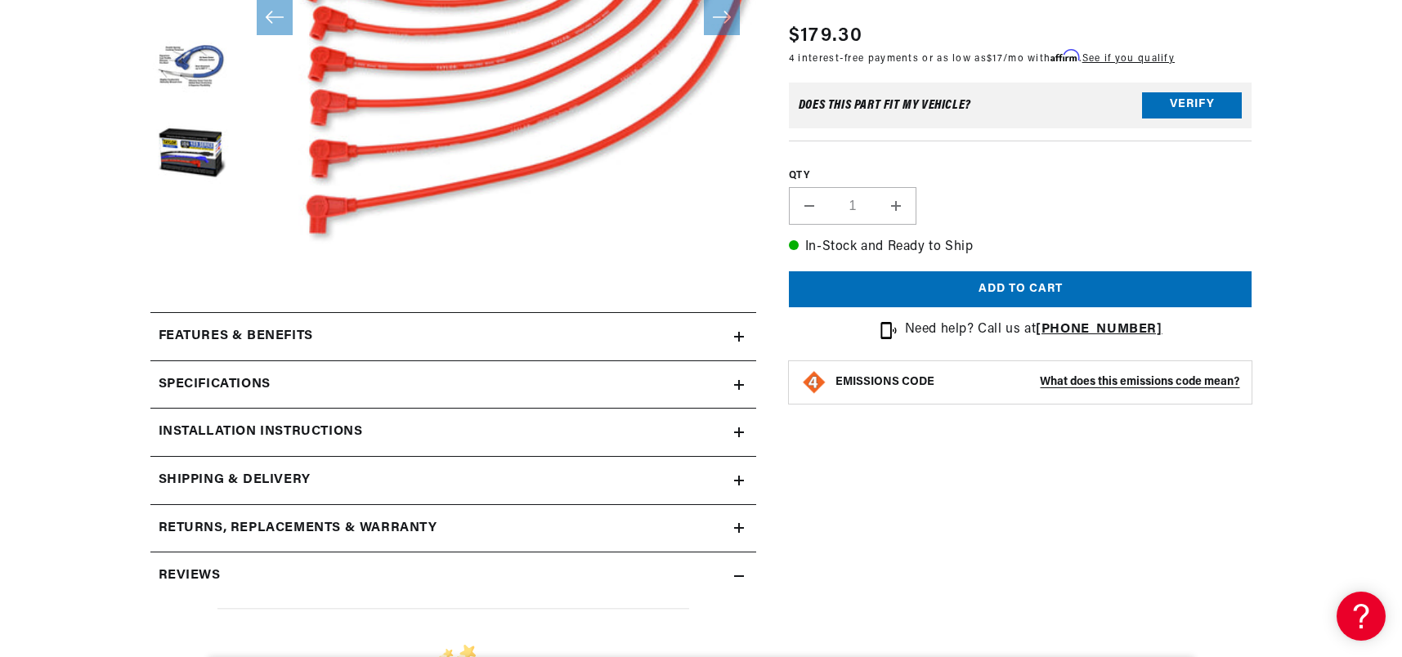
click at [220, 385] on h2 "Specifications" at bounding box center [215, 384] width 112 height 21
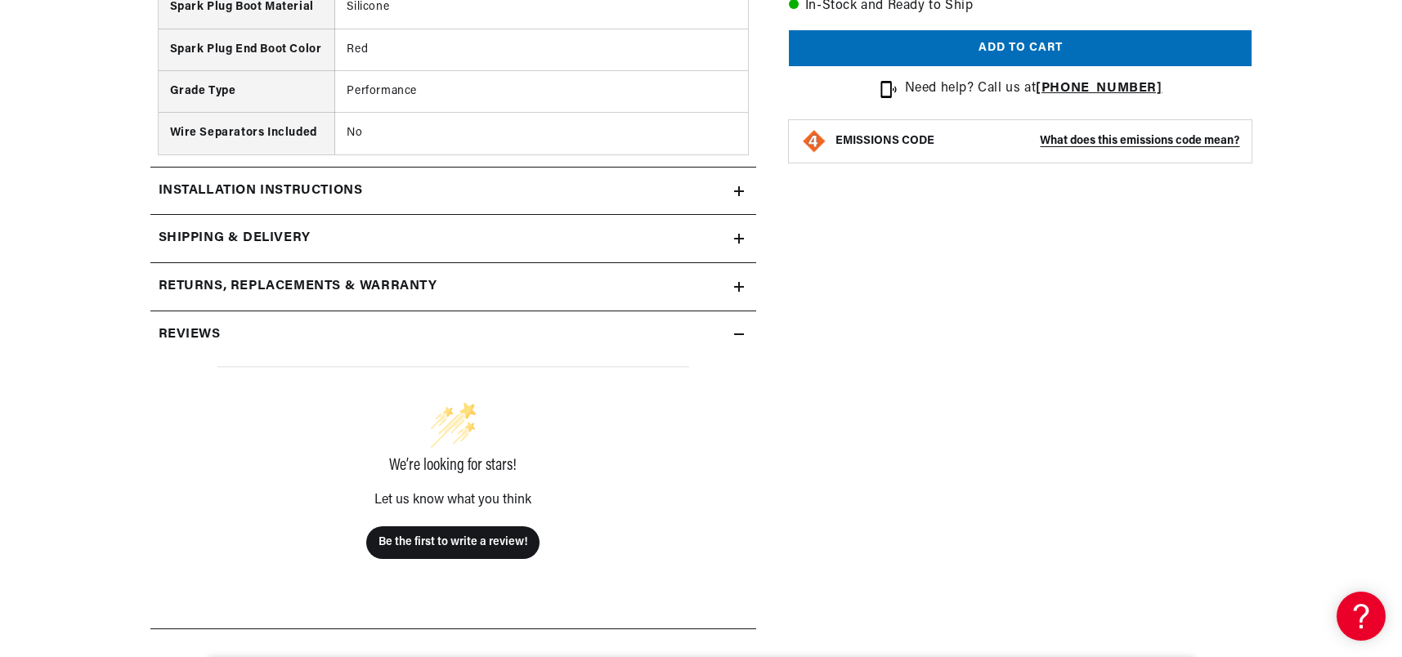
scroll to position [0, 496]
click at [211, 334] on h2 "Reviews" at bounding box center [190, 335] width 62 height 21
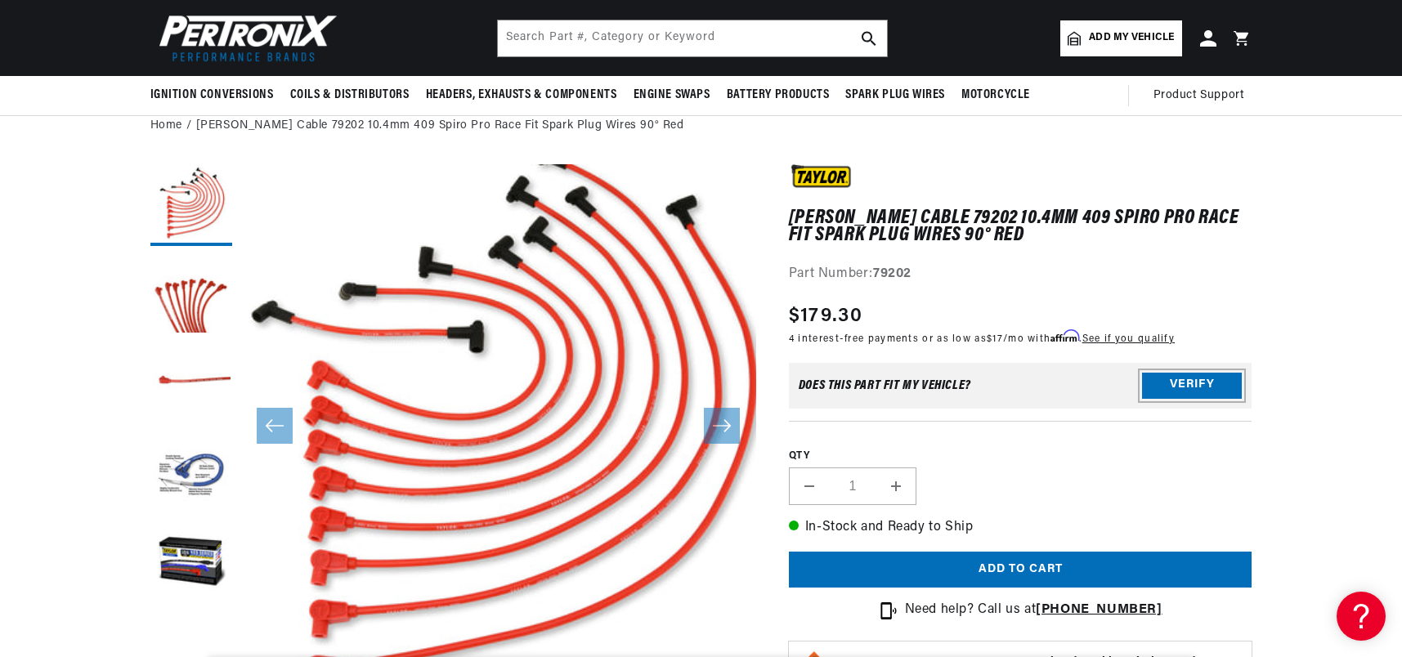
click at [1173, 386] on button "Verify" at bounding box center [1192, 386] width 100 height 26
